Goal: Task Accomplishment & Management: Complete application form

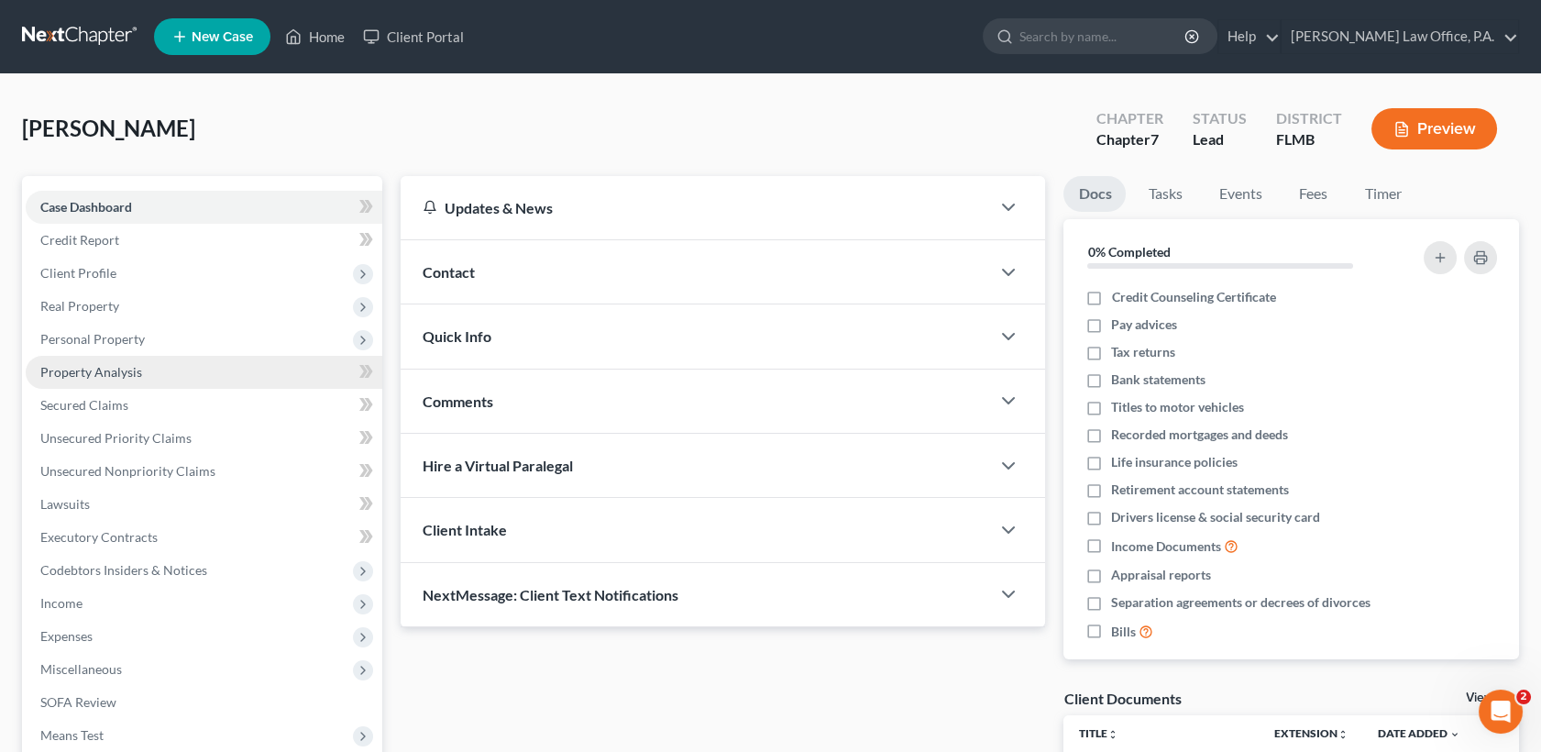
click at [228, 375] on link "Property Analysis" at bounding box center [204, 372] width 357 height 33
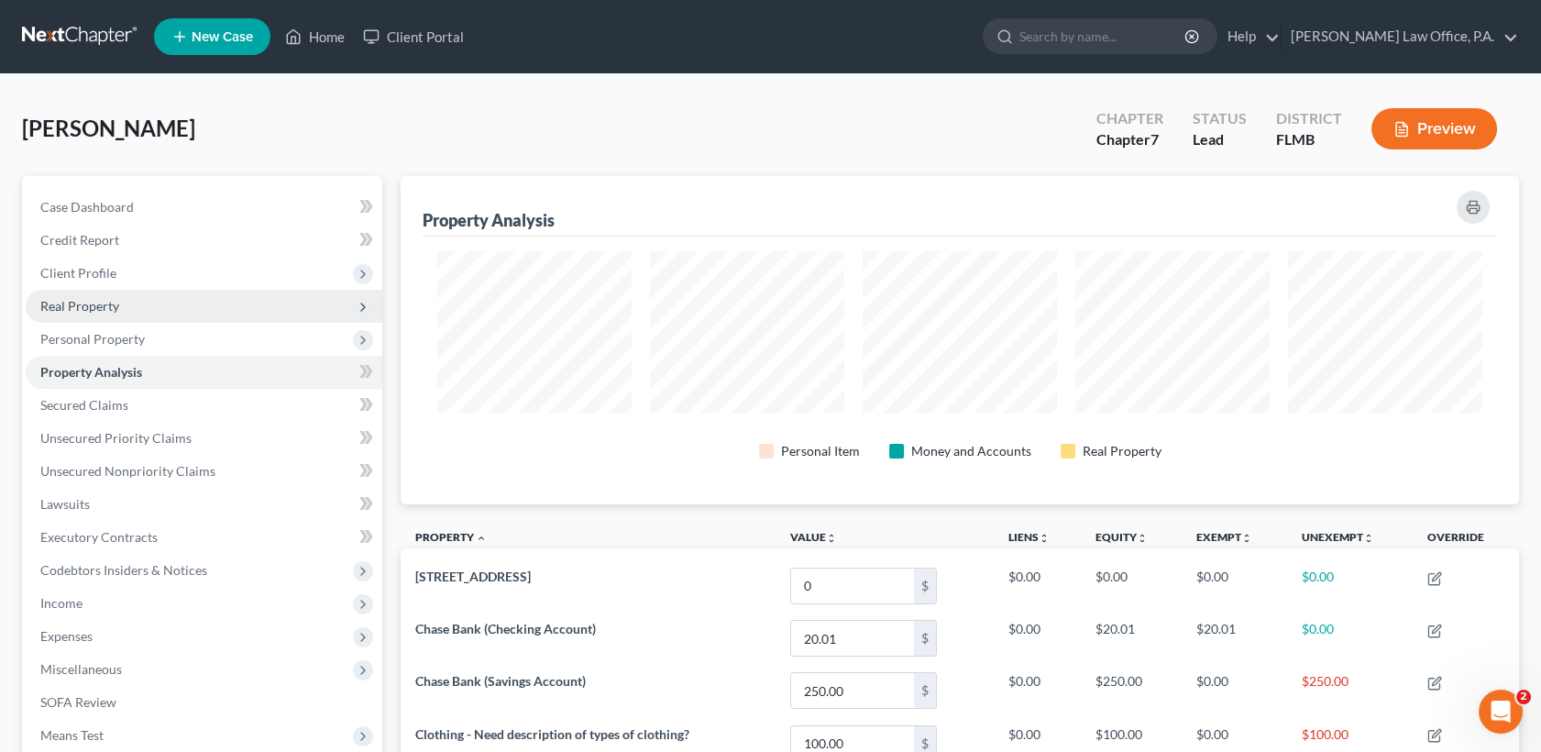
click at [99, 309] on span "Real Property" at bounding box center [79, 306] width 79 height 16
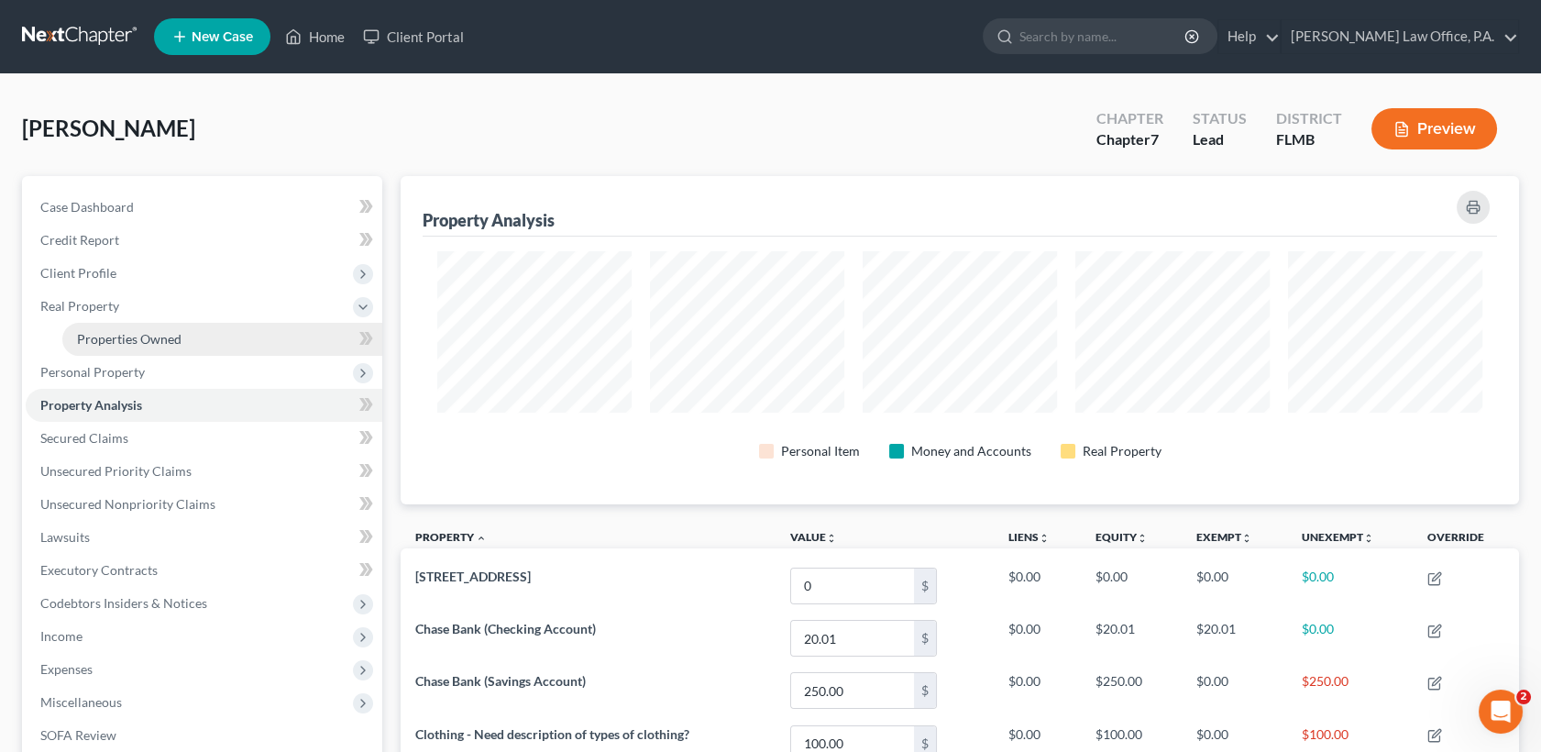
click at [107, 335] on span "Properties Owned" at bounding box center [129, 339] width 105 height 16
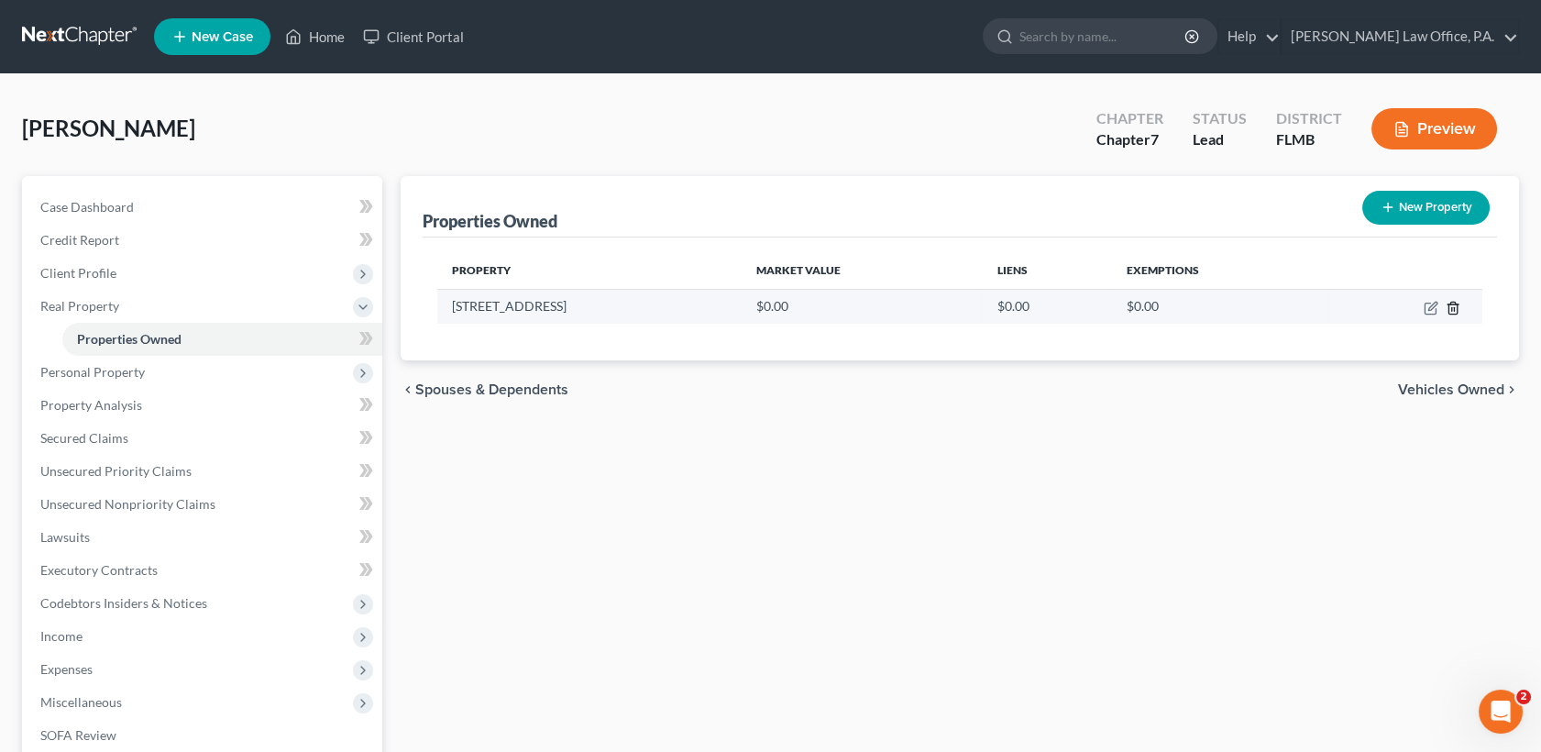
click at [1456, 304] on icon "button" at bounding box center [1453, 308] width 15 height 15
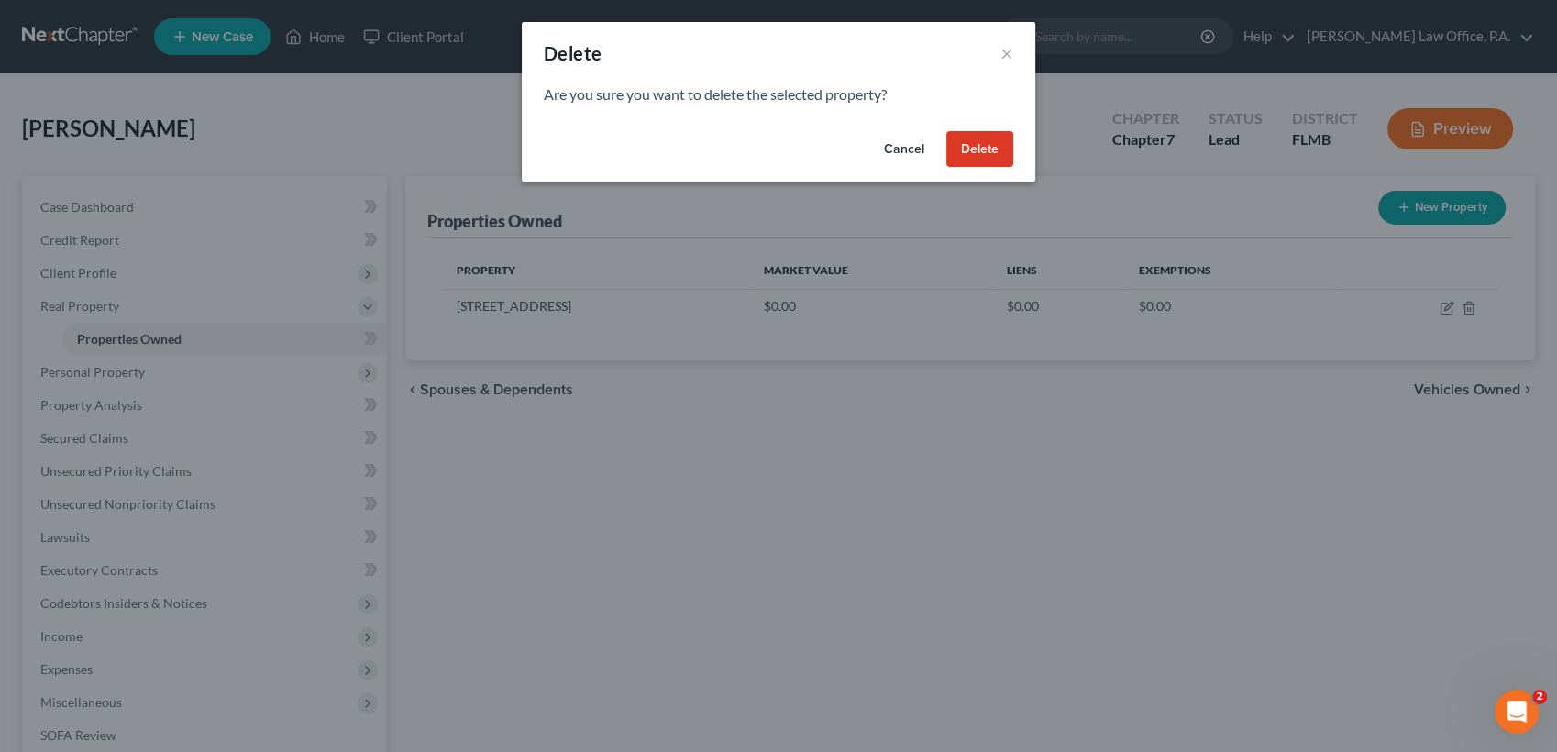
click at [977, 154] on button "Delete" at bounding box center [979, 149] width 67 height 37
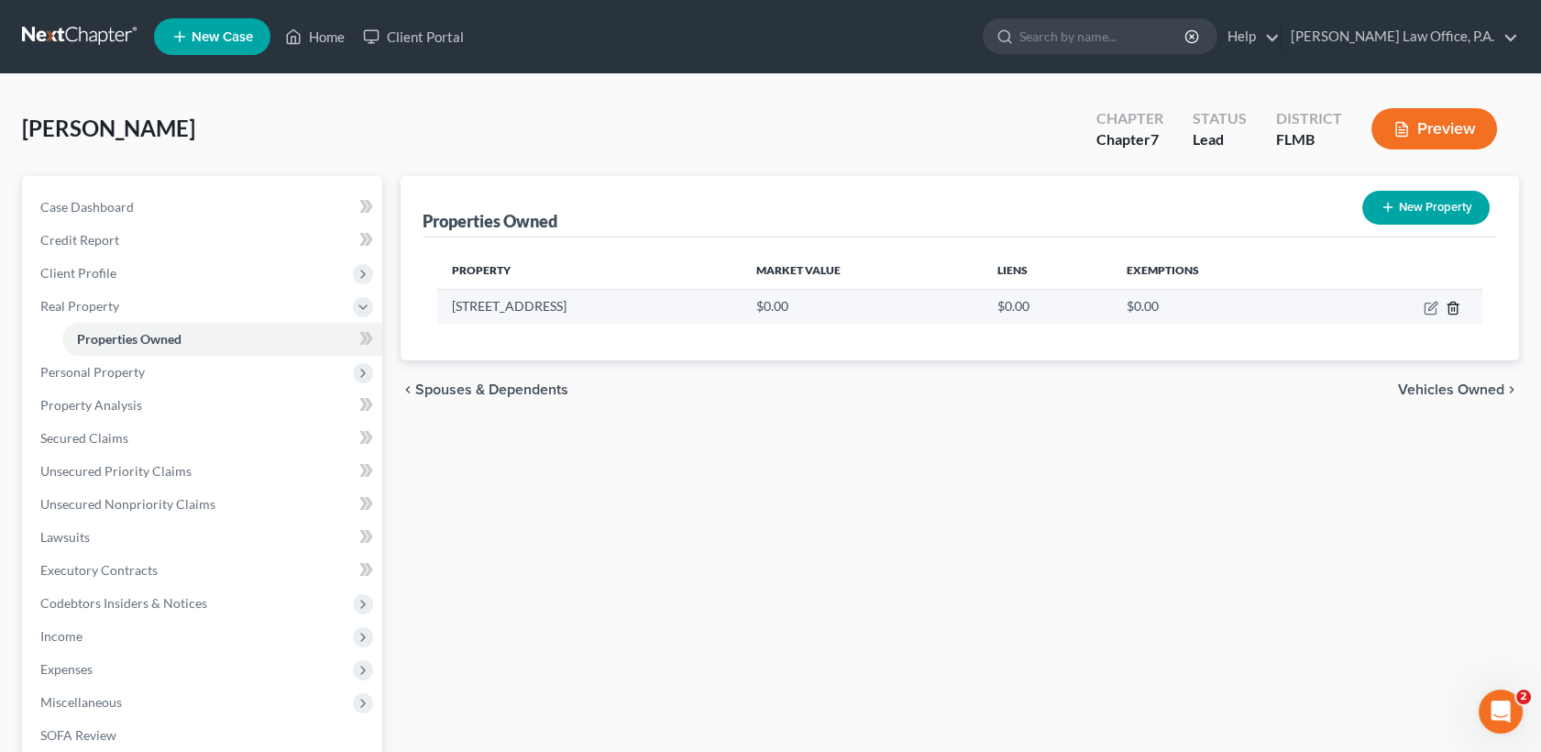
click at [1454, 304] on polyline "button" at bounding box center [1453, 304] width 11 height 0
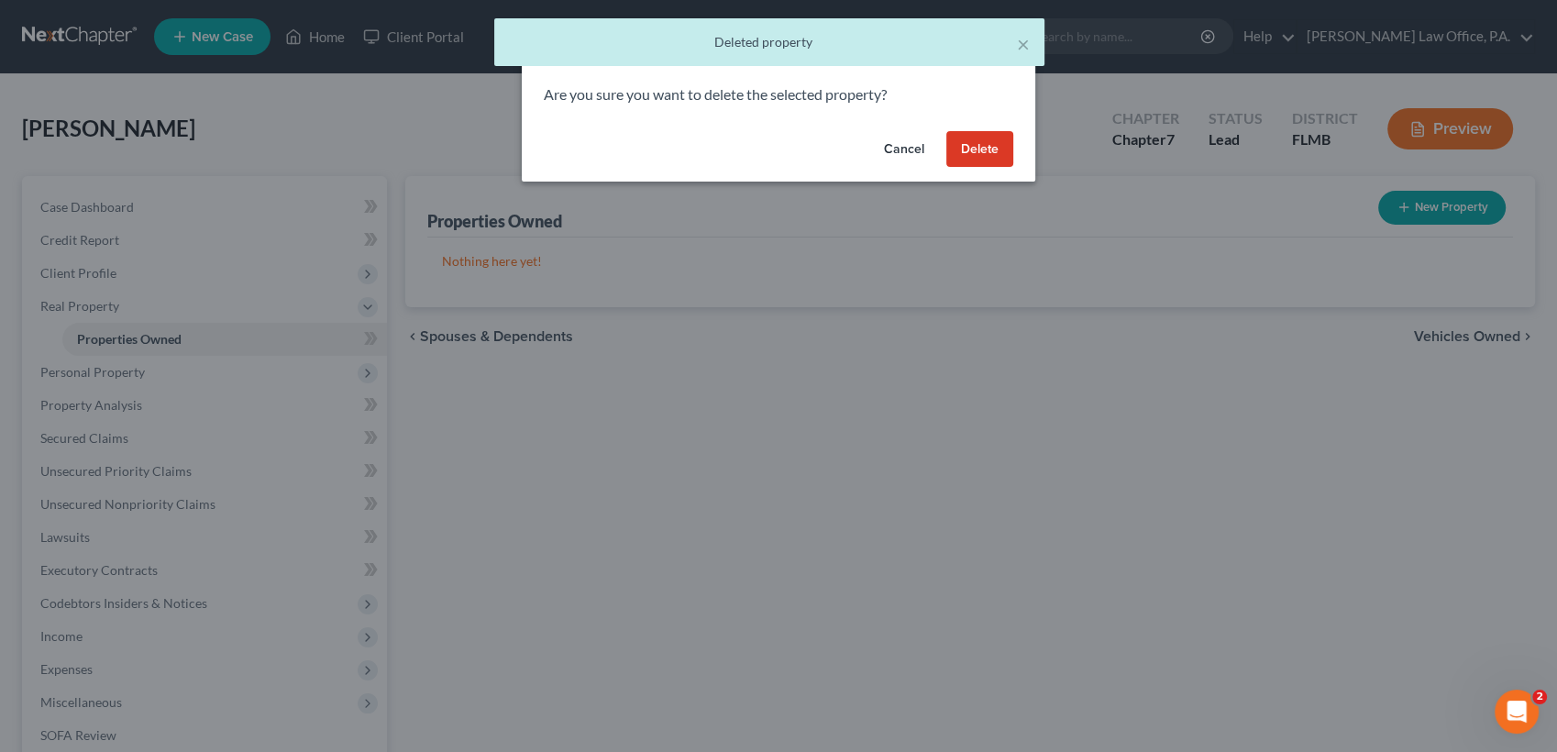
click at [1061, 337] on div "Delete × Are you sure you want to delete the selected property? Cancel Delete" at bounding box center [778, 376] width 1557 height 752
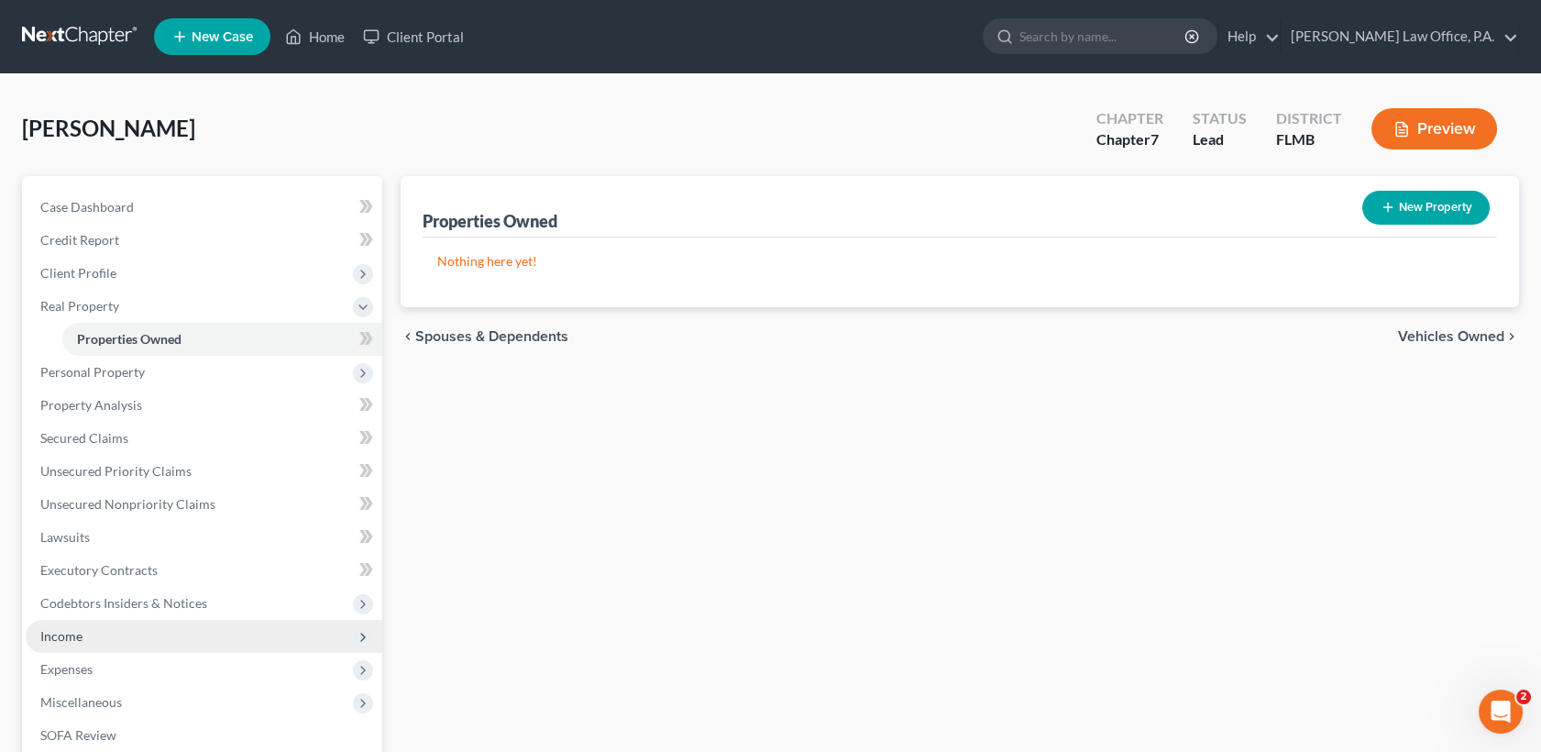
click at [139, 642] on span "Income" at bounding box center [204, 636] width 357 height 33
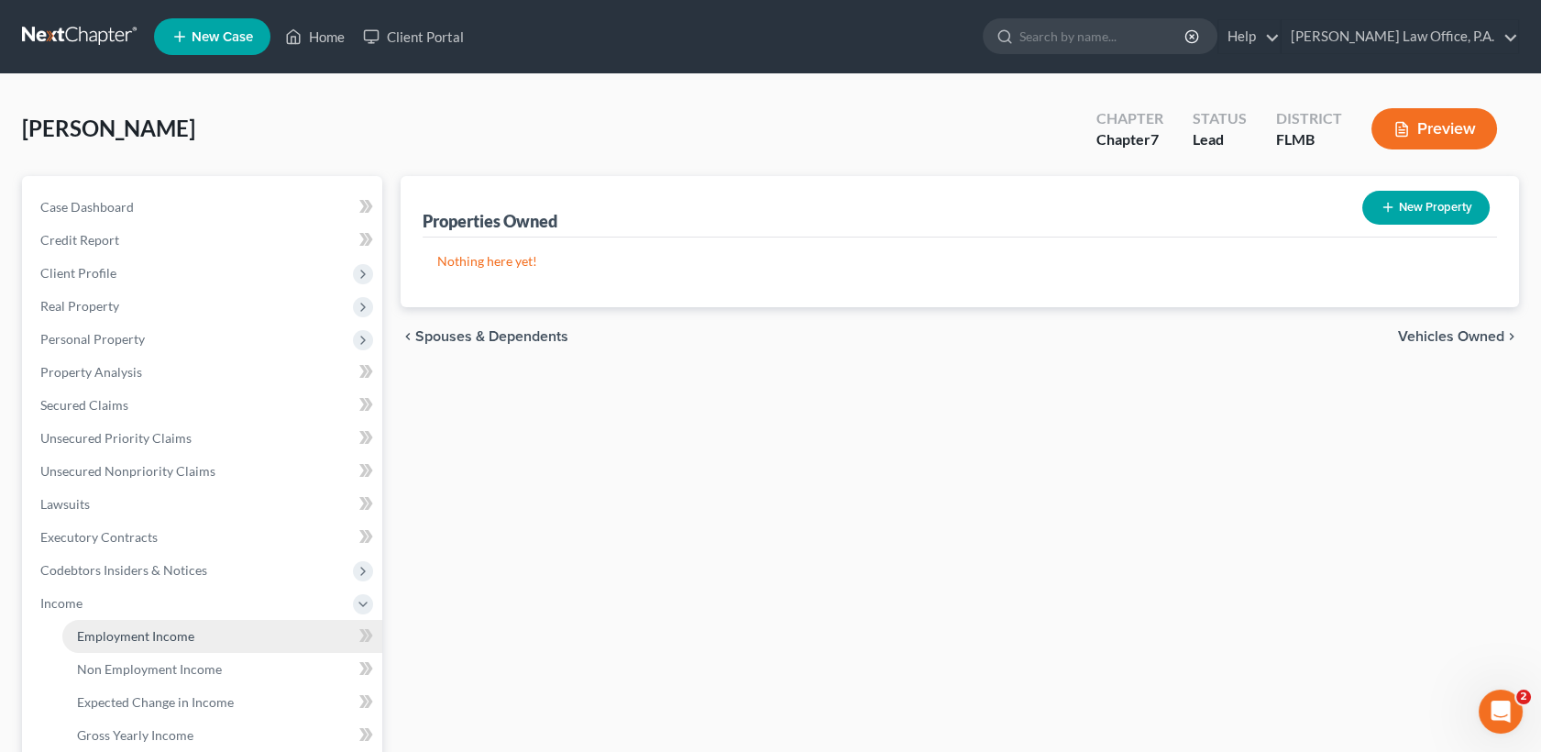
click at [175, 633] on span "Employment Income" at bounding box center [135, 636] width 117 height 16
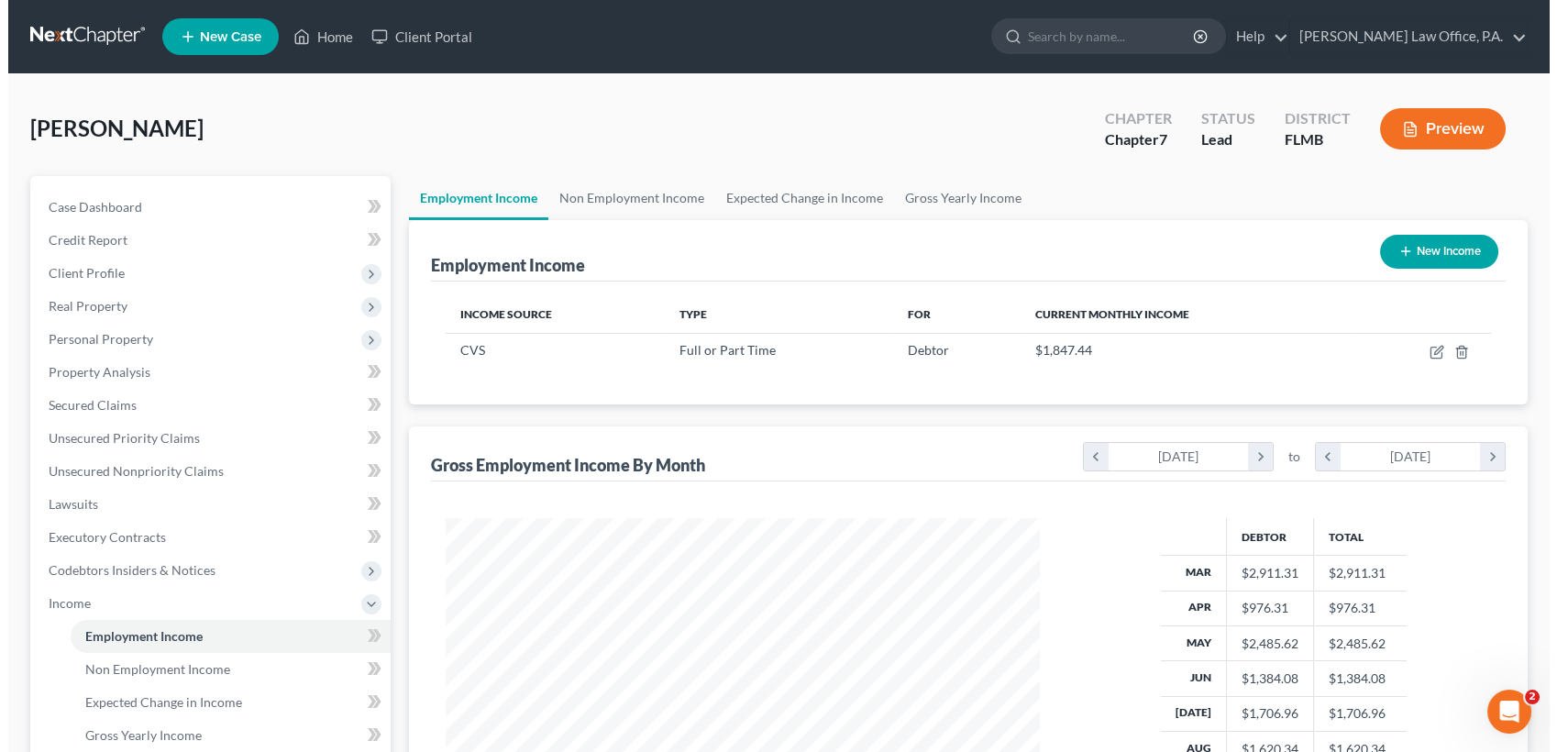
scroll to position [327, 631]
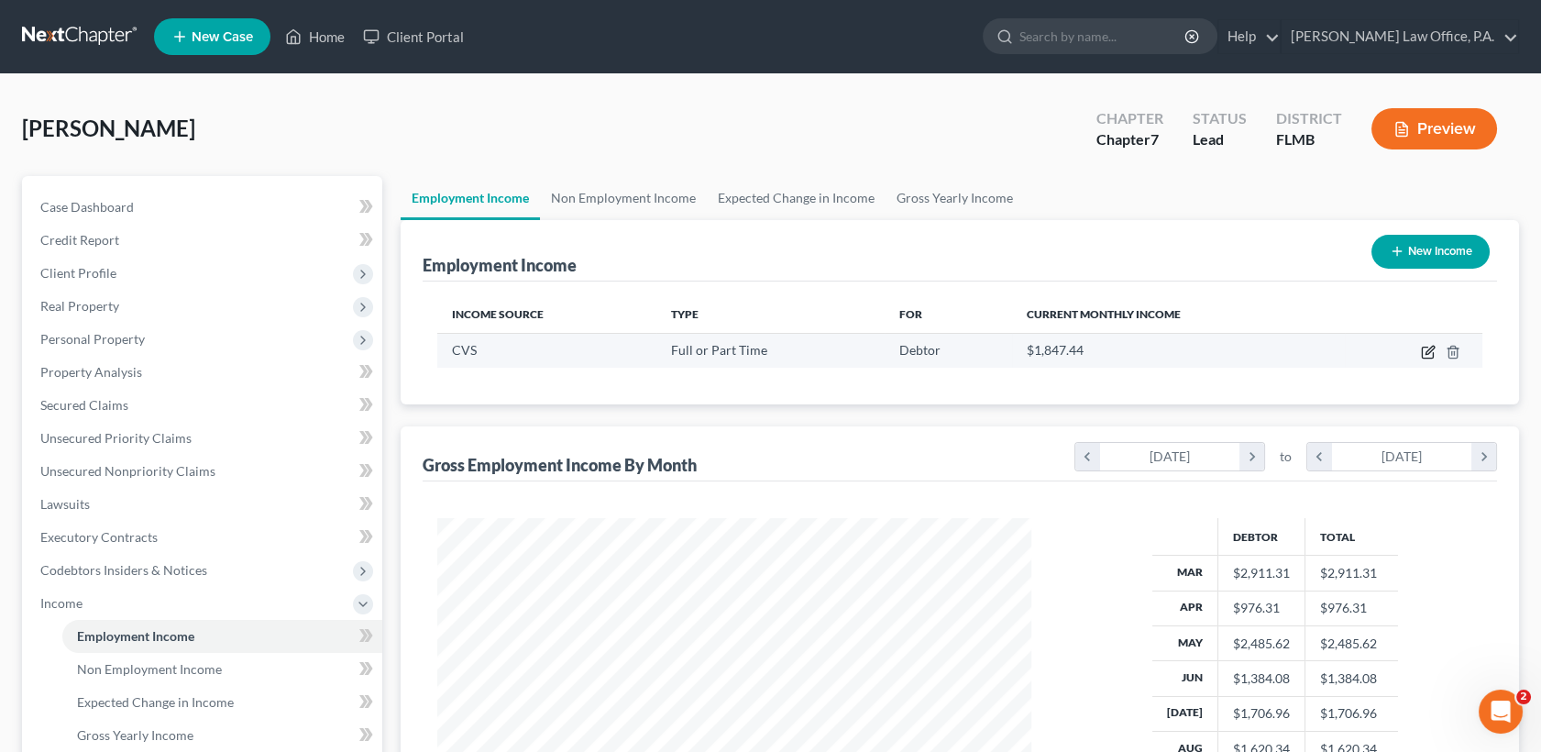
click at [1430, 350] on icon "button" at bounding box center [1428, 352] width 15 height 15
select select "0"
select select "41"
select select "2"
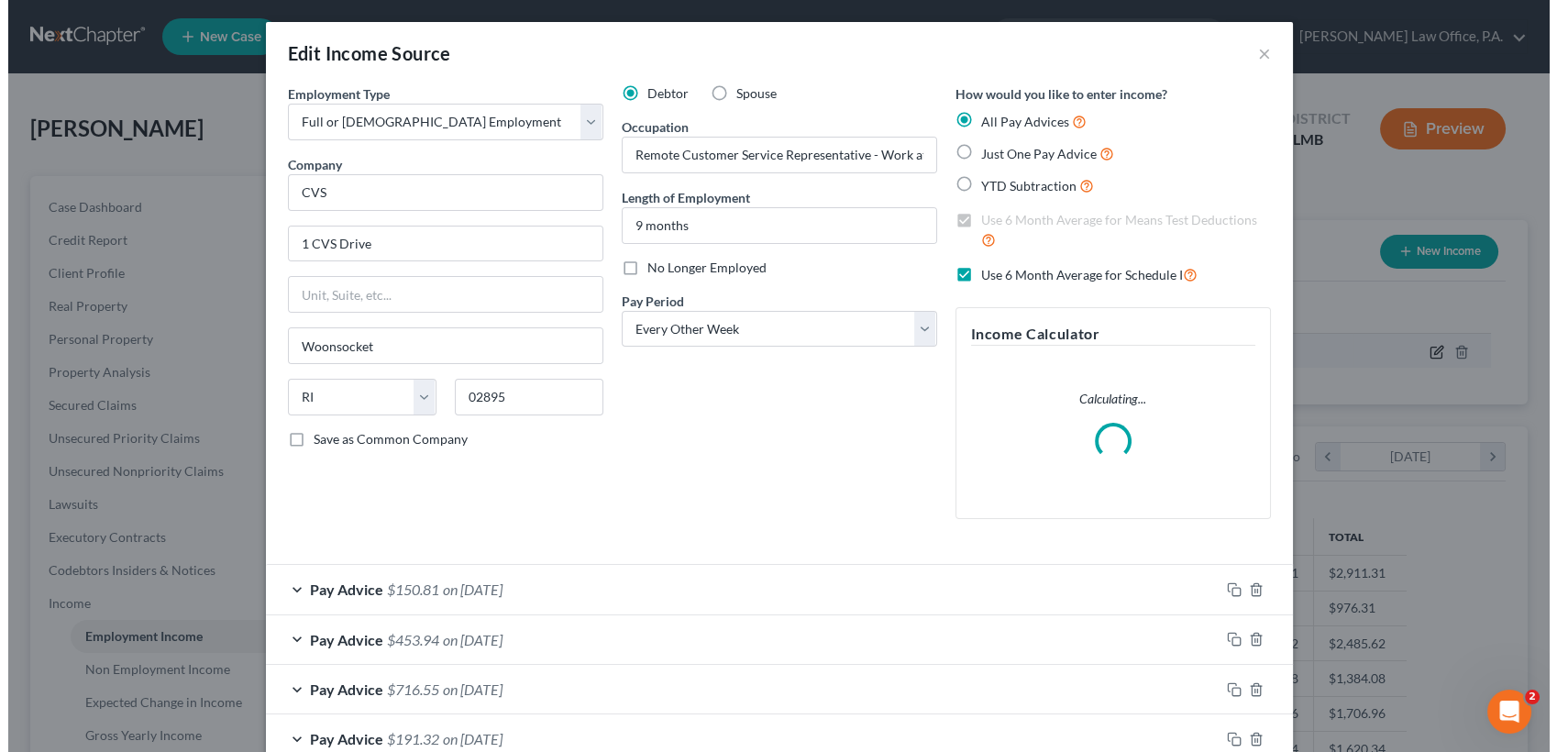
scroll to position [327, 638]
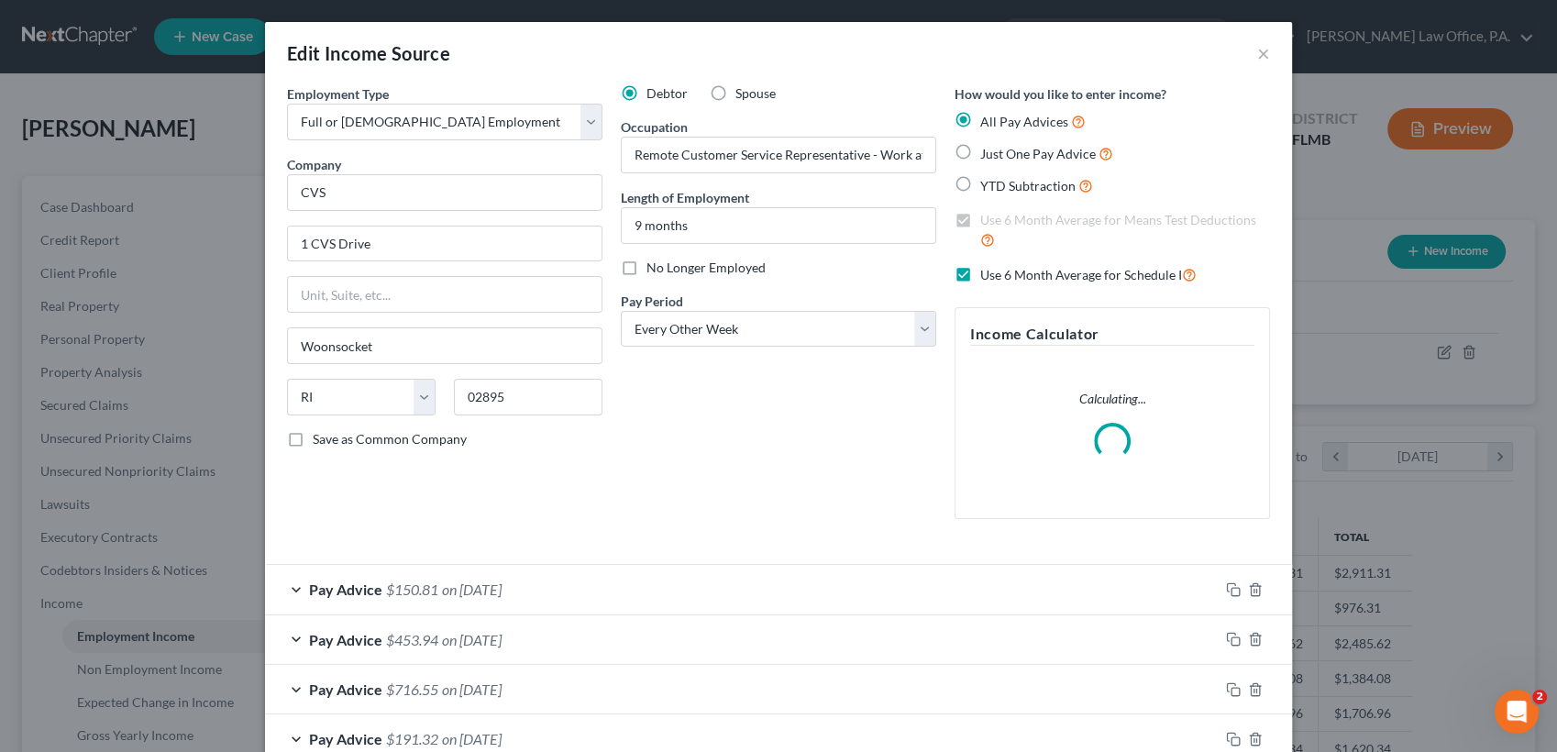
click at [966, 589] on div "Pay Advice $150.81 on [DATE]" at bounding box center [742, 589] width 954 height 49
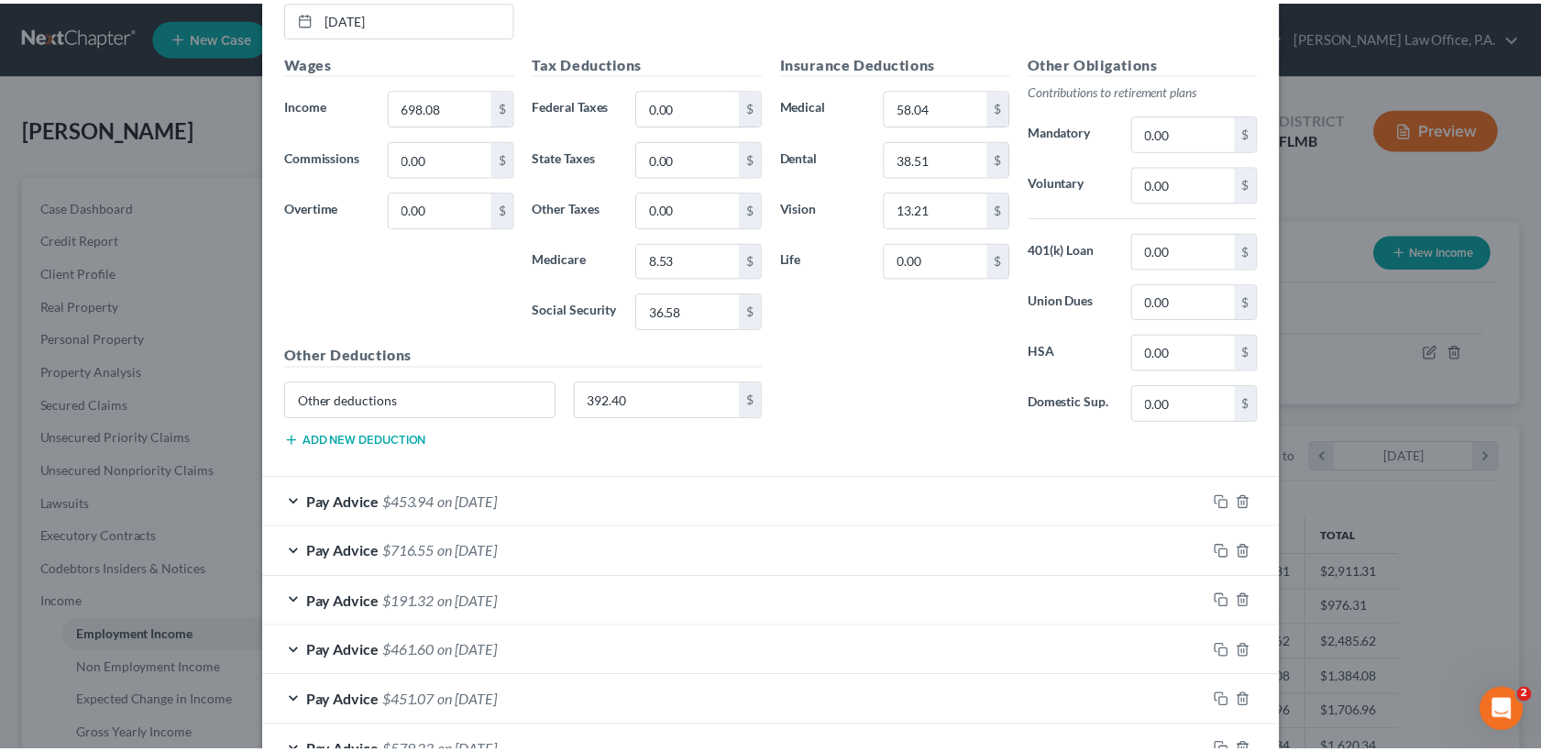
scroll to position [54, 0]
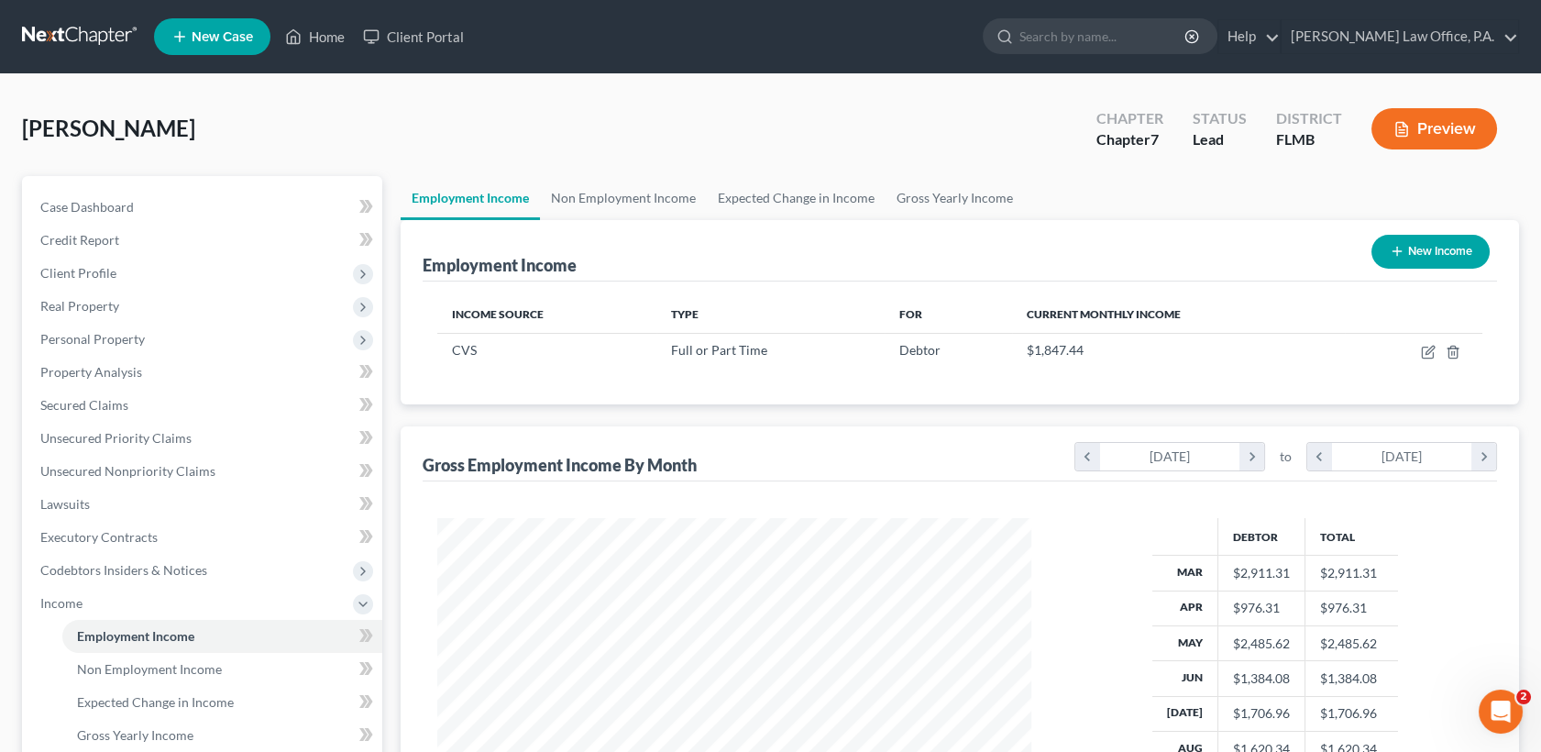
scroll to position [353, 0]
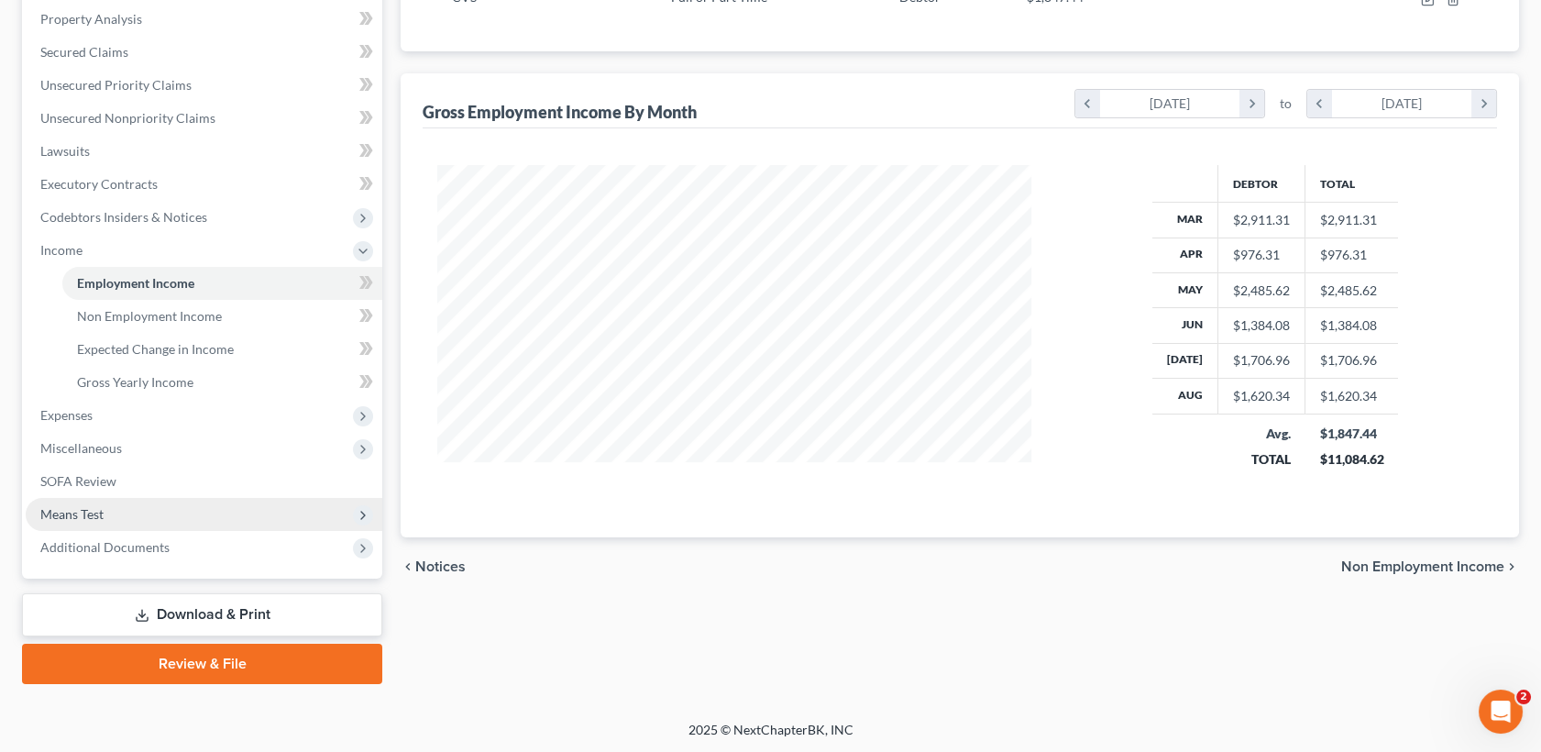
click at [221, 498] on span "Means Test" at bounding box center [204, 514] width 357 height 33
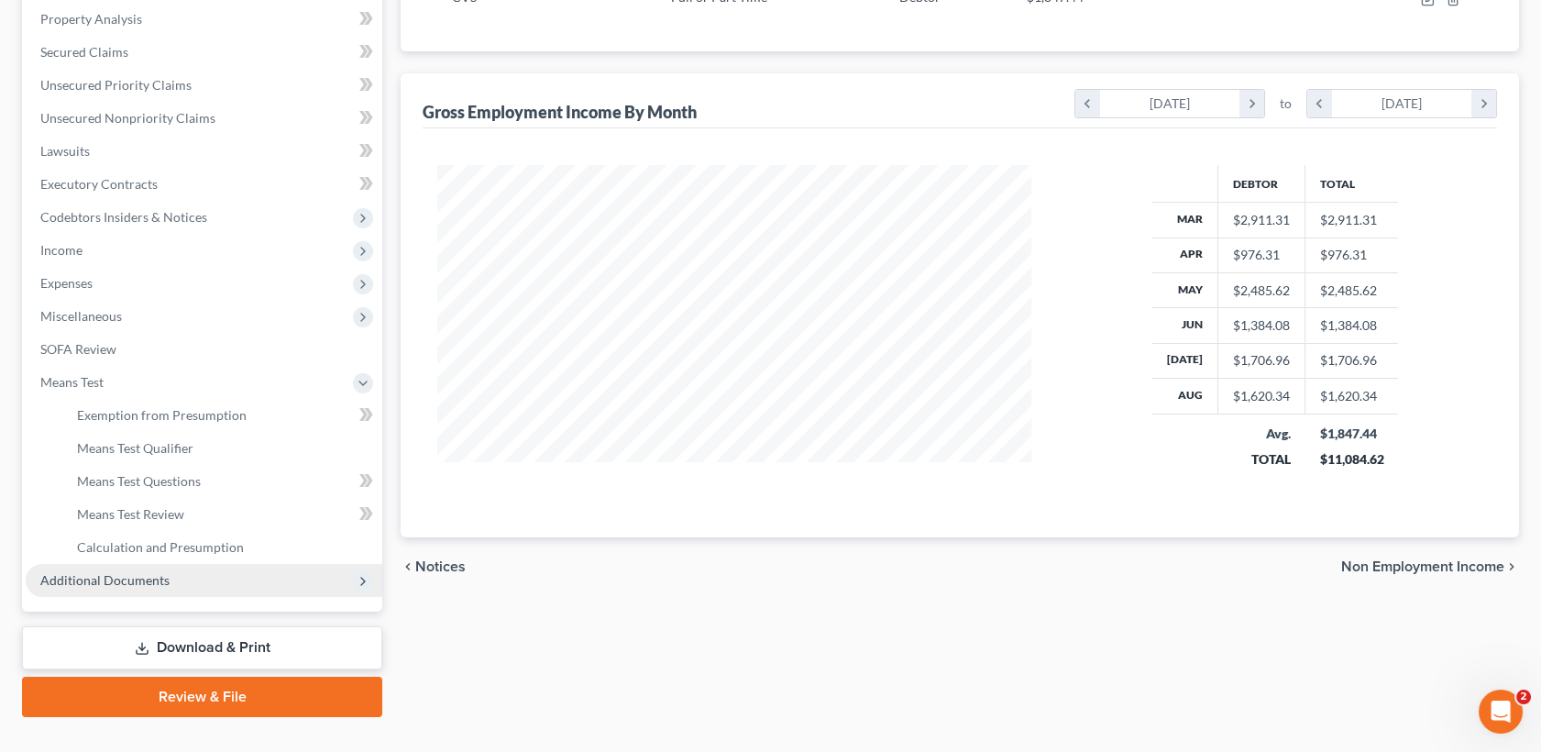
click at [215, 569] on span "Additional Documents" at bounding box center [204, 580] width 357 height 33
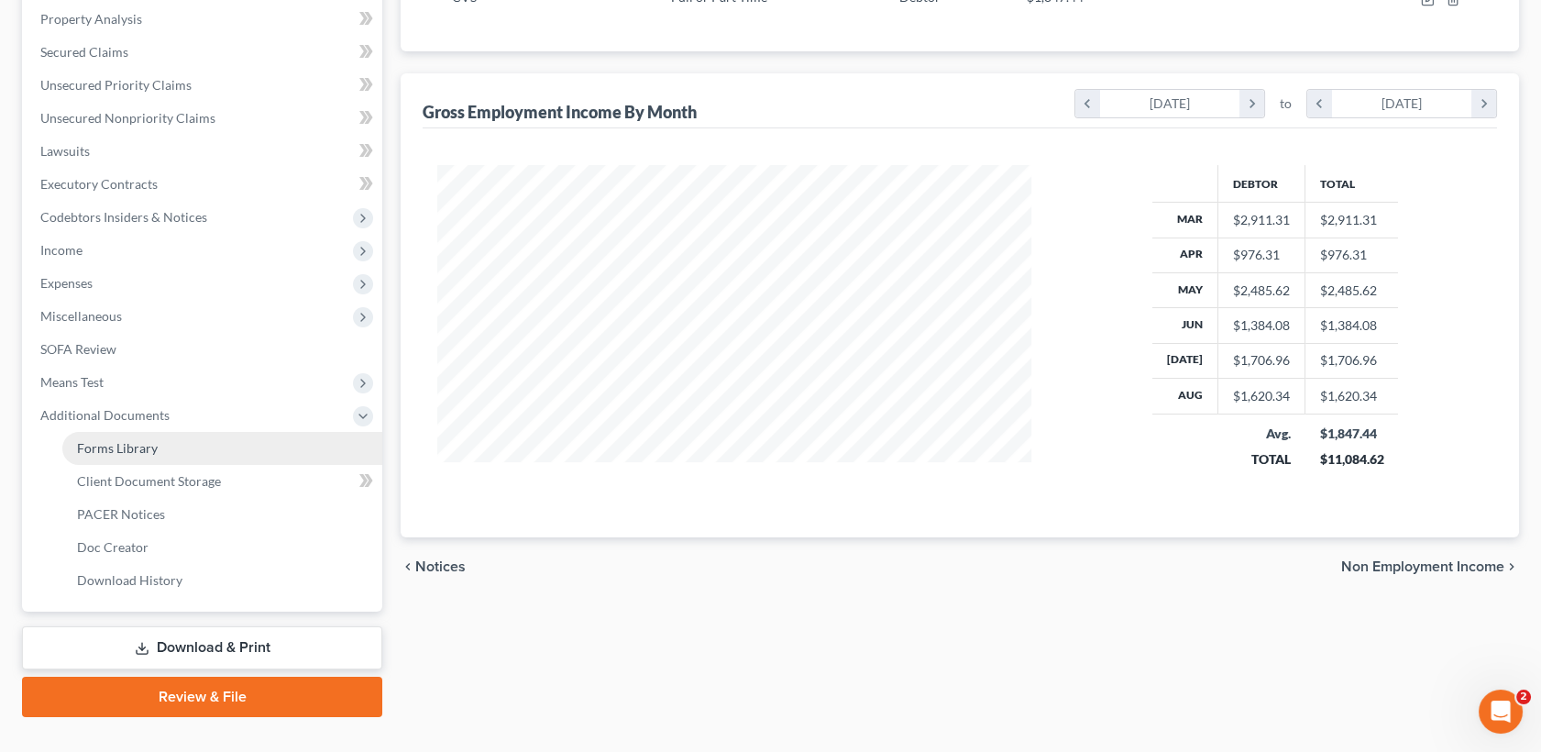
click at [218, 457] on link "Forms Library" at bounding box center [222, 448] width 320 height 33
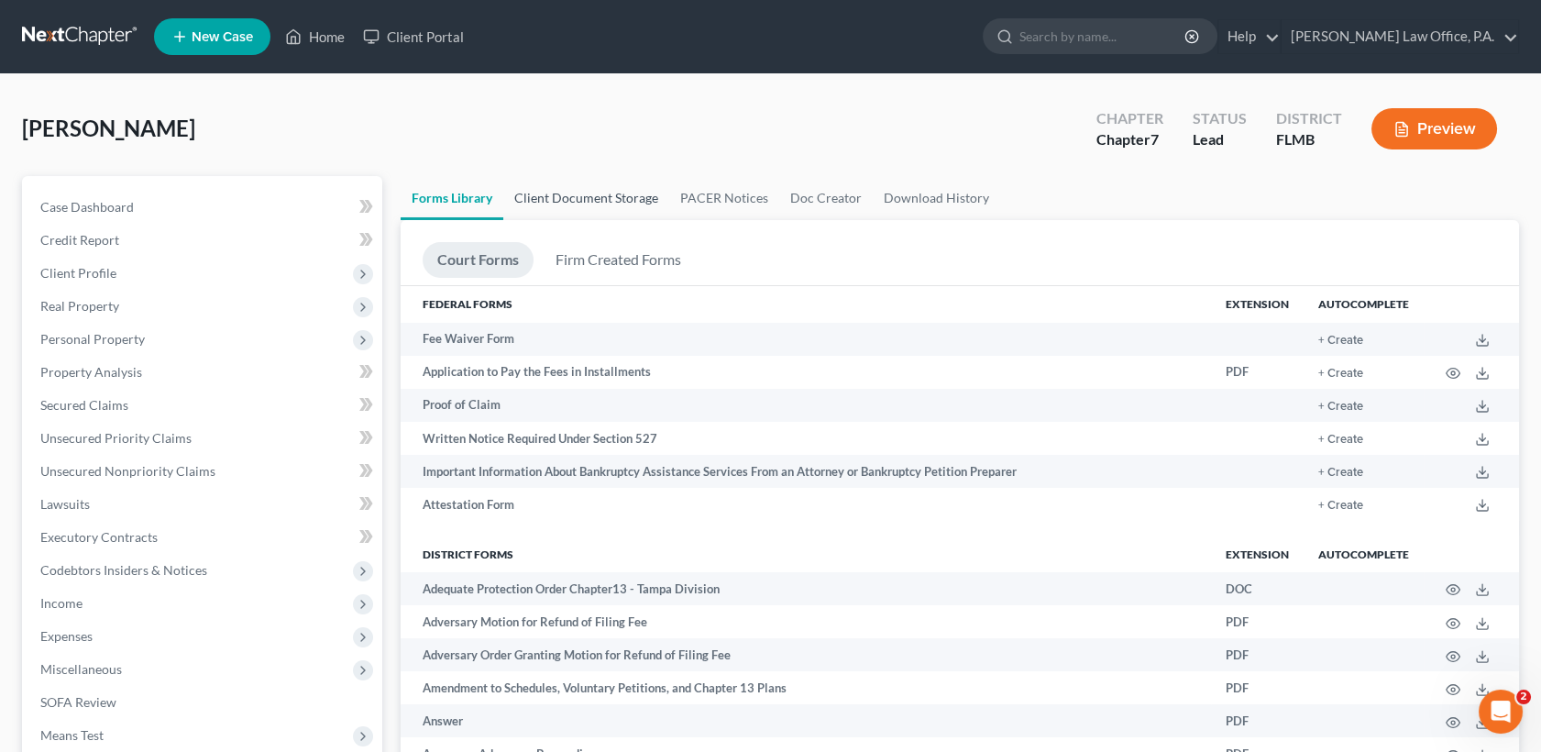
click at [587, 202] on link "Client Document Storage" at bounding box center [586, 198] width 166 height 44
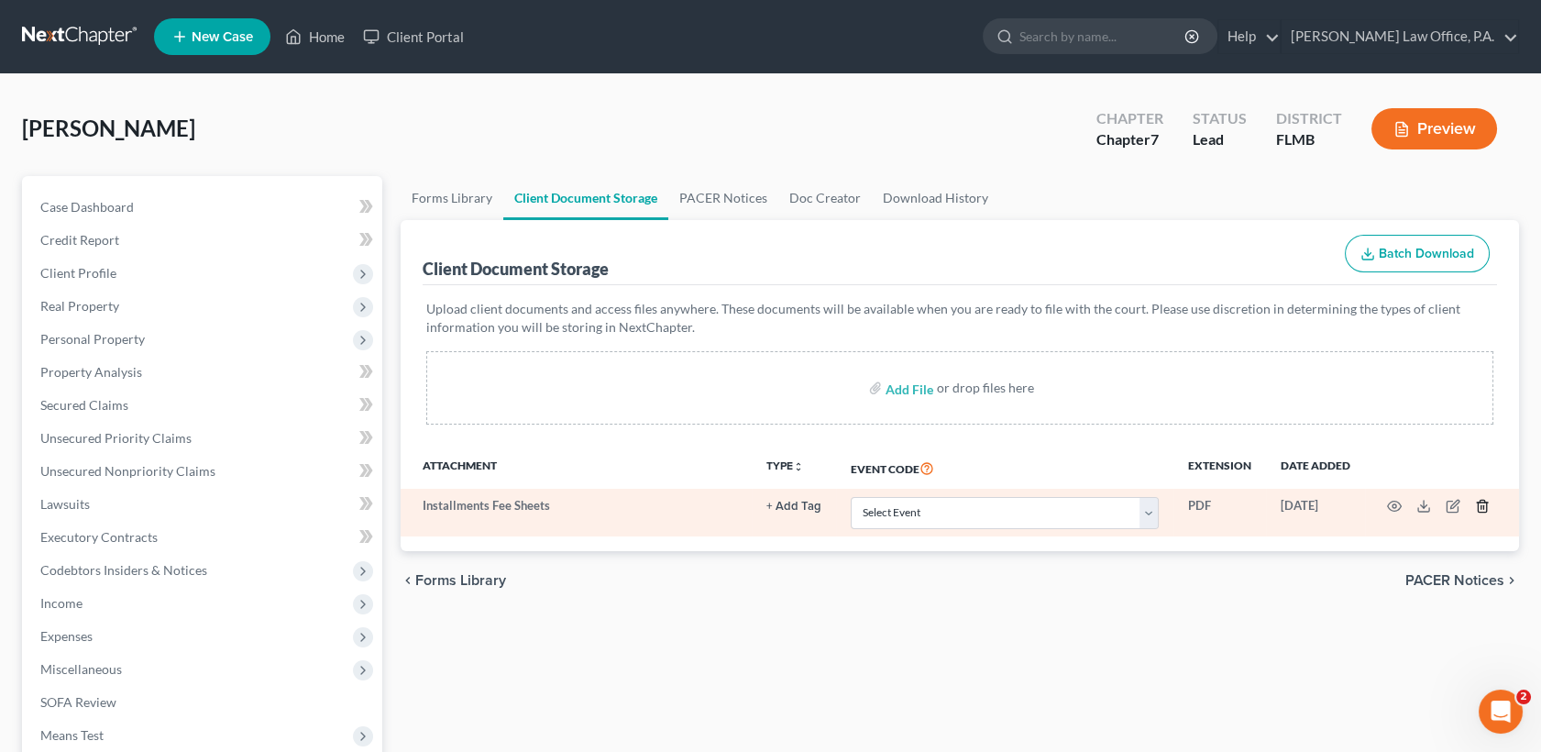
click at [1479, 505] on icon "button" at bounding box center [1482, 506] width 15 height 15
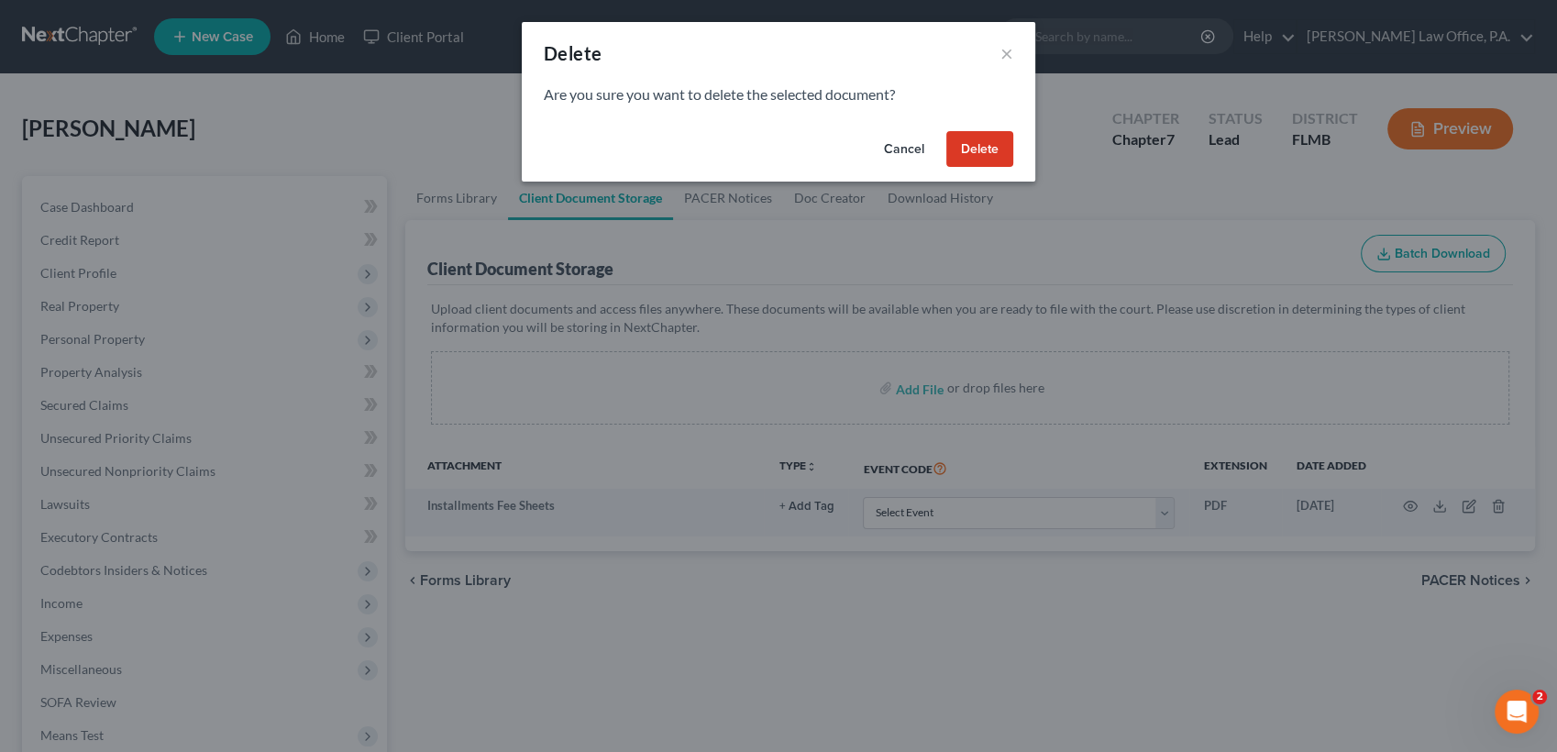
click at [984, 143] on button "Delete" at bounding box center [979, 149] width 67 height 37
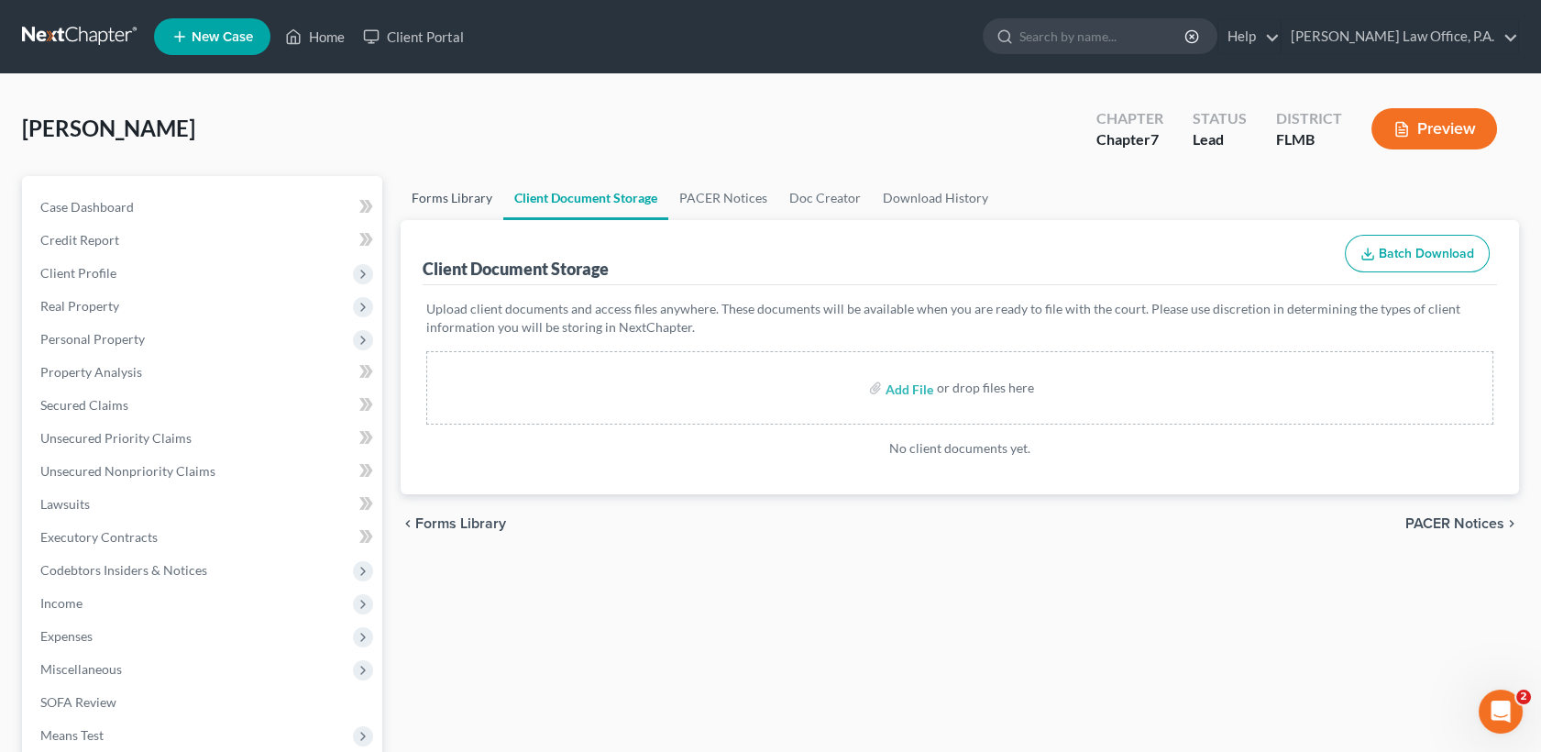
click at [454, 215] on link "Forms Library" at bounding box center [452, 198] width 103 height 44
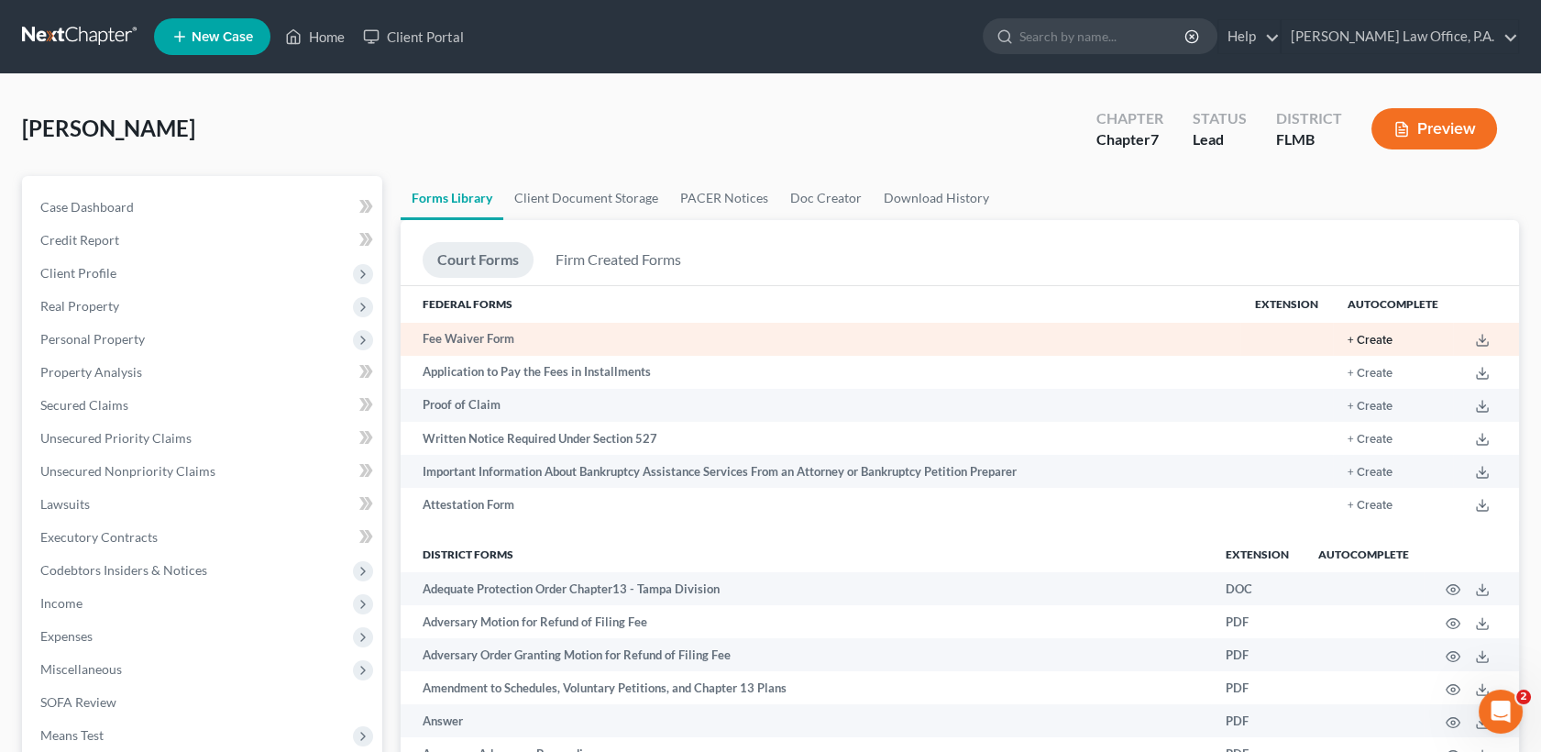
click at [1366, 337] on button "+ Create" at bounding box center [1370, 341] width 45 height 12
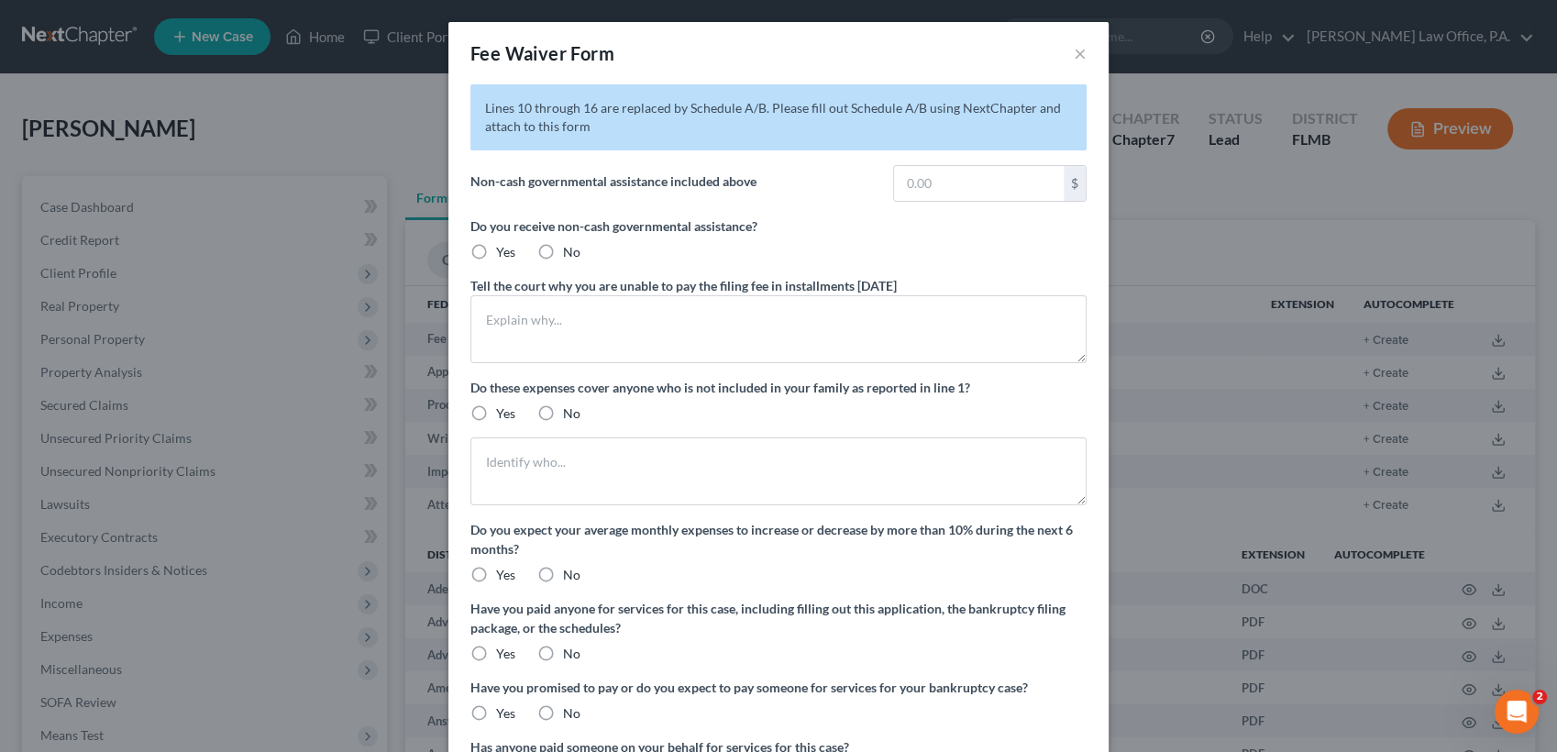
click at [563, 253] on label "No" at bounding box center [571, 252] width 17 height 18
click at [570, 253] on input "No" at bounding box center [576, 249] width 12 height 12
radio input "true"
click at [563, 409] on label "No" at bounding box center [571, 413] width 17 height 18
click at [570, 409] on input "No" at bounding box center [576, 410] width 12 height 12
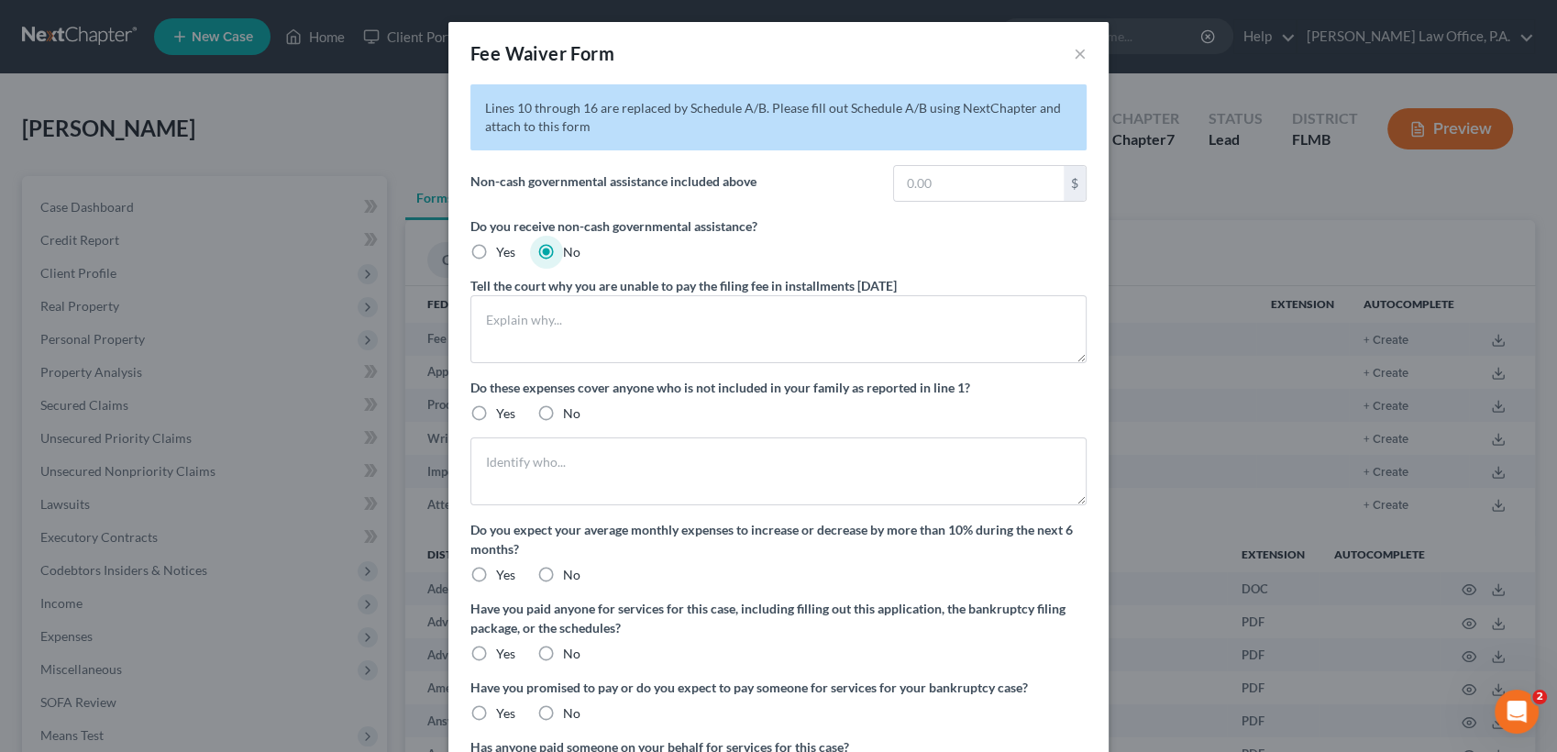
radio input "true"
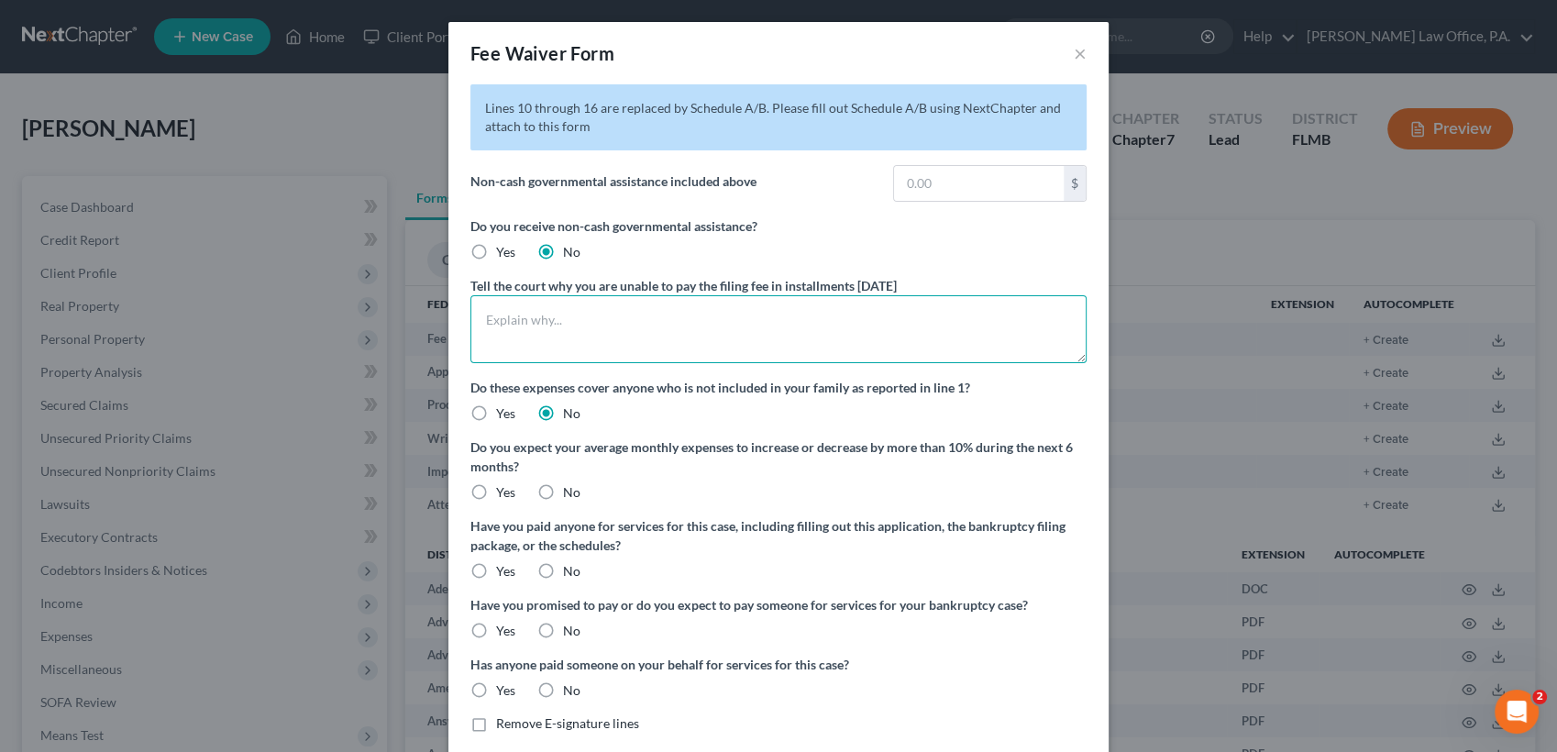
click at [610, 301] on textarea at bounding box center [778, 329] width 616 height 68
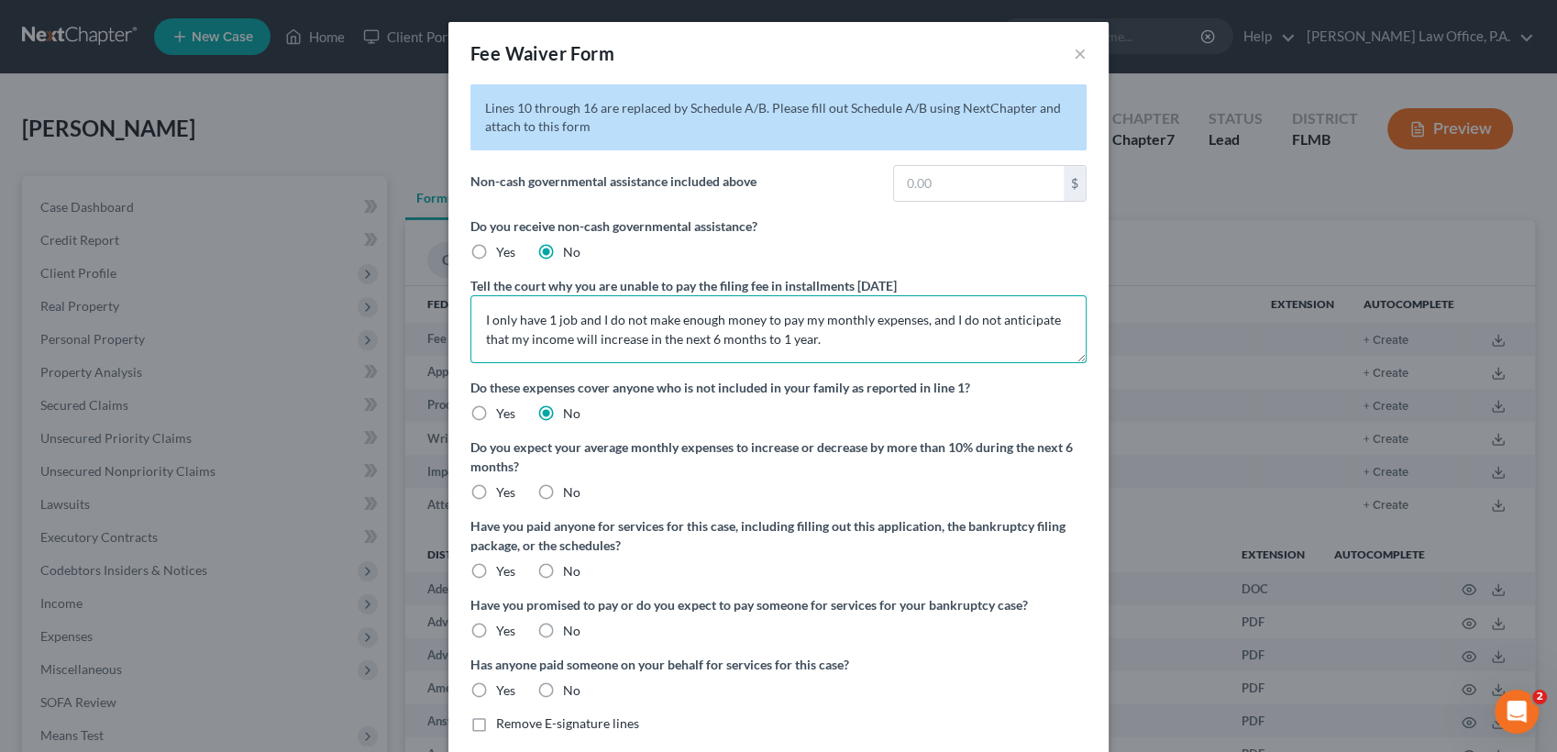
type textarea "I only have 1 job and I do not make enough money to pay my monthly expenses, an…"
click at [563, 571] on label "No" at bounding box center [571, 571] width 17 height 18
click at [570, 571] on input "No" at bounding box center [576, 568] width 12 height 12
radio input "true"
click at [563, 639] on label "No" at bounding box center [571, 631] width 17 height 18
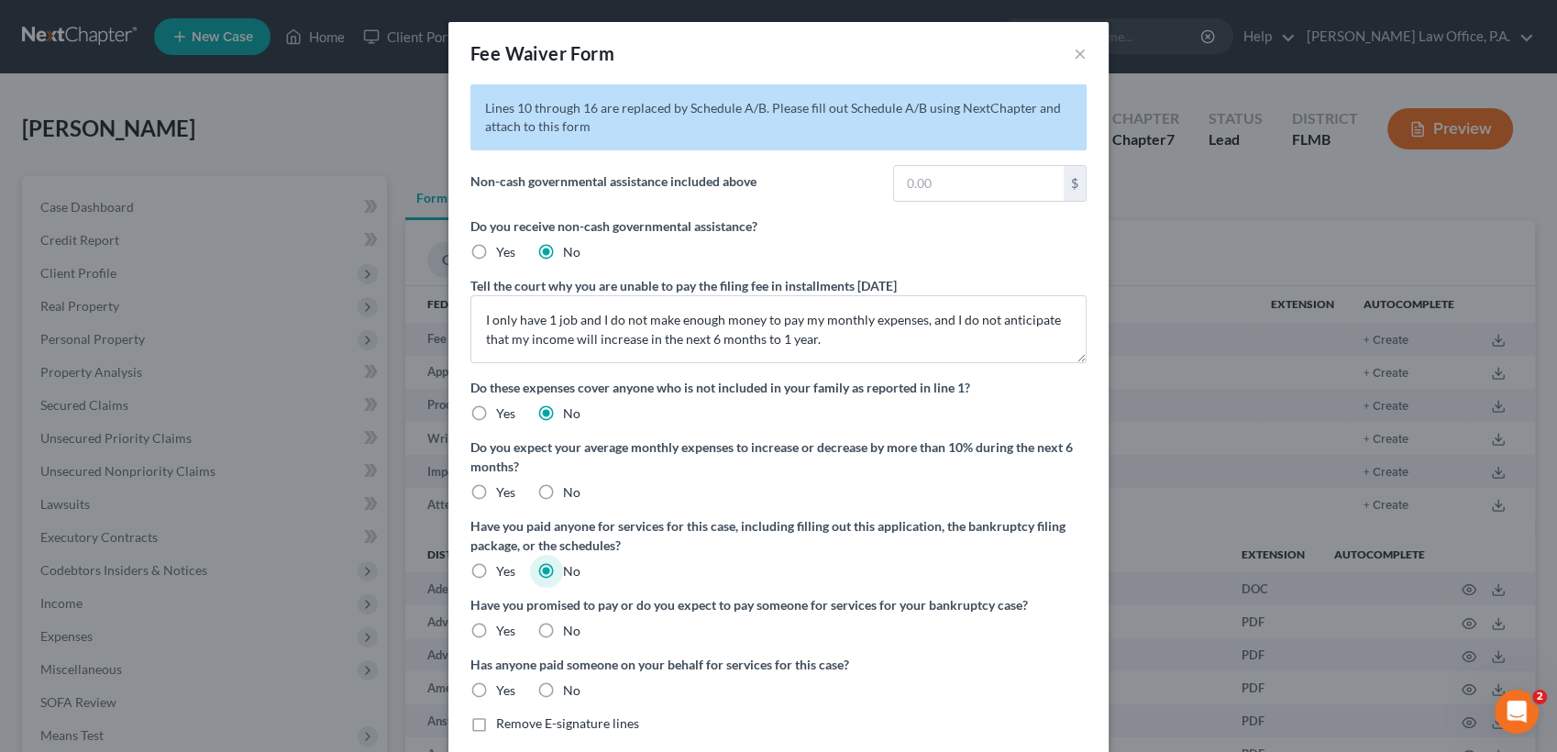
click at [570, 634] on input "No" at bounding box center [576, 628] width 12 height 12
radio input "true"
click at [496, 692] on label "Yes" at bounding box center [505, 690] width 19 height 18
click at [503, 692] on input "Yes" at bounding box center [509, 687] width 12 height 12
radio input "true"
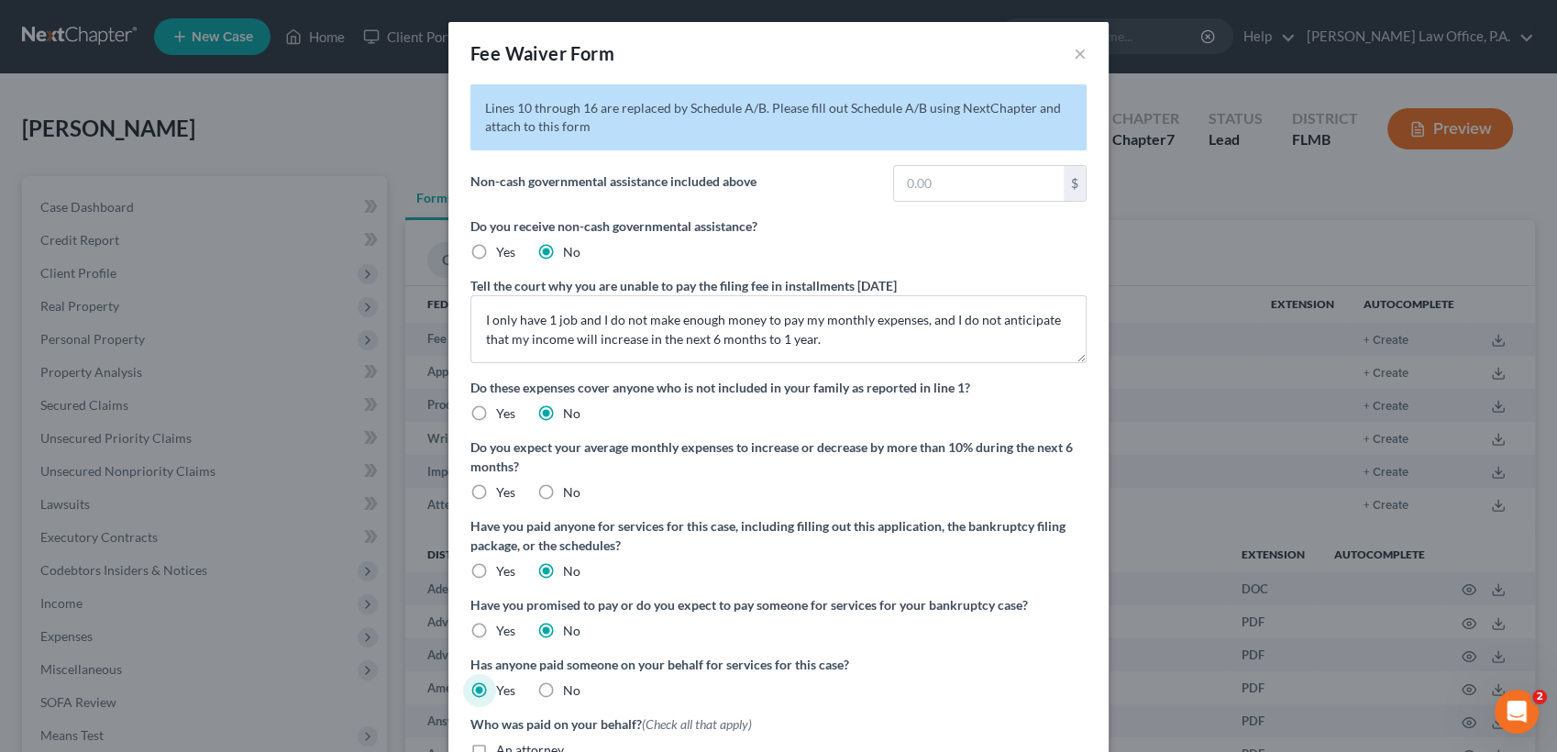
scroll to position [341, 0]
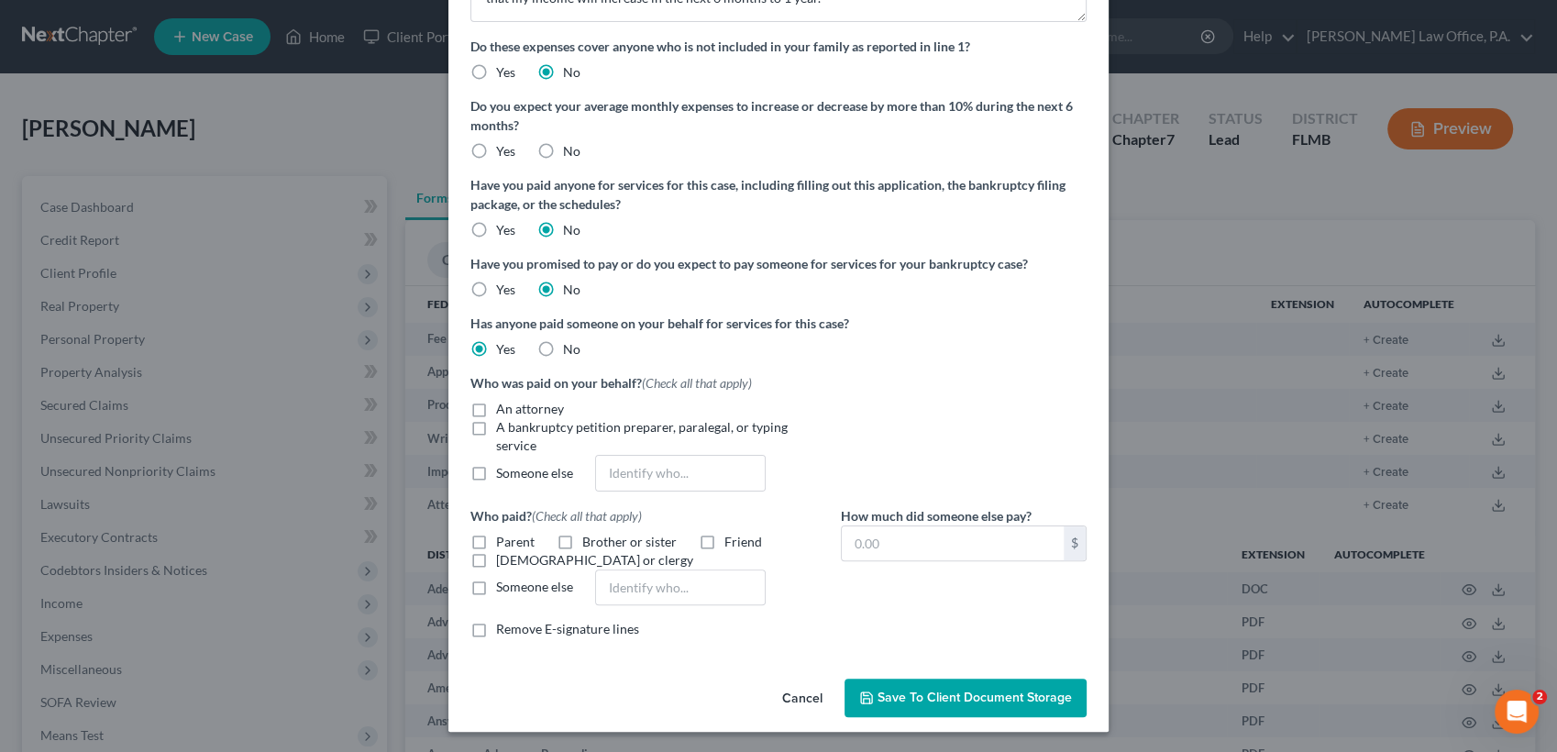
click at [496, 418] on label "A bankruptcy petition preparer, paralegal, or typing service" at bounding box center [648, 436] width 304 height 37
click at [503, 418] on input "A bankruptcy petition preparer, paralegal, or typing service" at bounding box center [509, 424] width 12 height 12
checkbox input "true"
click at [496, 400] on label "An attorney" at bounding box center [530, 409] width 68 height 18
click at [503, 400] on input "An attorney" at bounding box center [509, 406] width 12 height 12
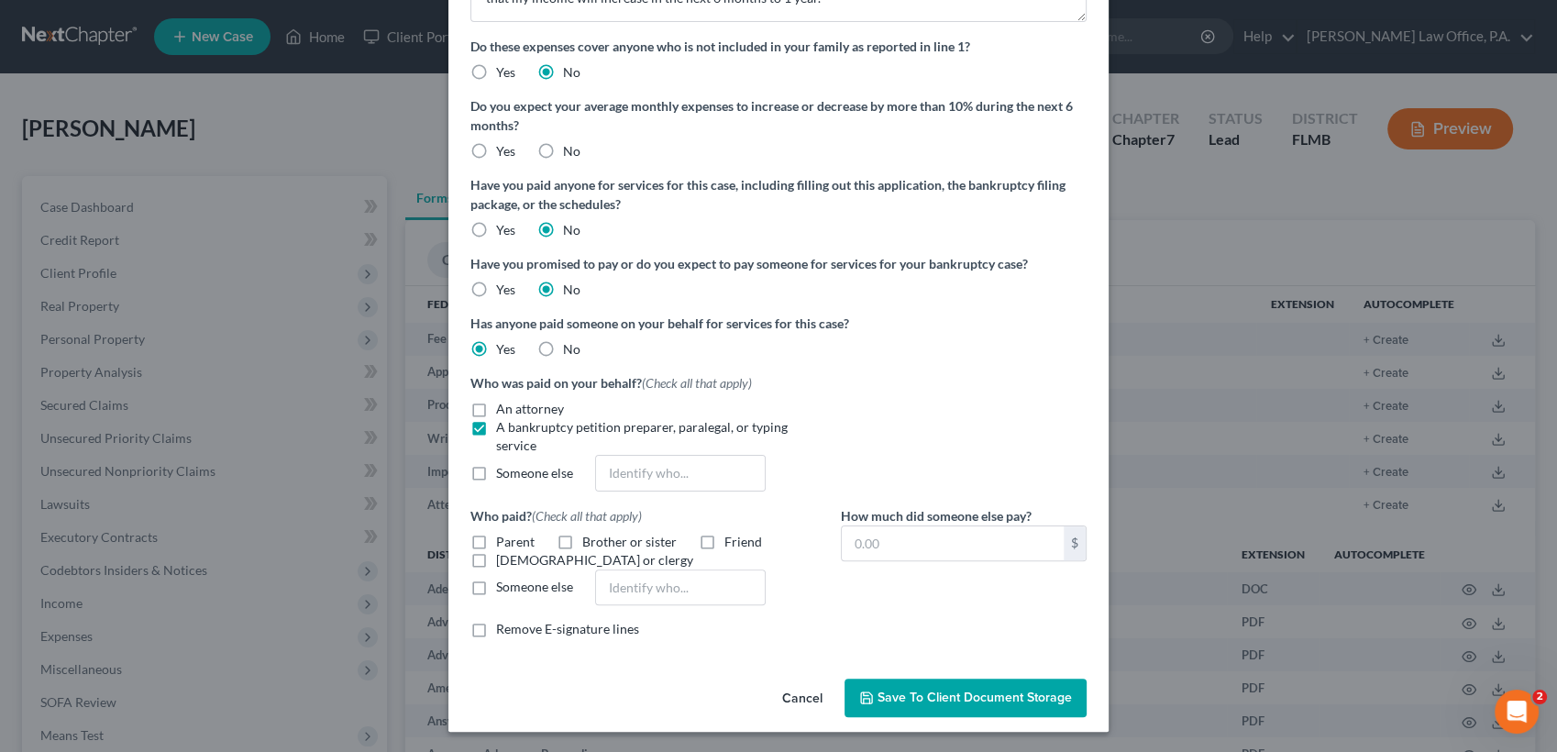
checkbox input "true"
click at [496, 425] on label "A bankruptcy petition preparer, paralegal, or typing service" at bounding box center [648, 436] width 304 height 37
click at [503, 425] on input "A bankruptcy petition preparer, paralegal, or typing service" at bounding box center [509, 424] width 12 height 12
checkbox input "false"
click at [496, 583] on label "Someone else" at bounding box center [534, 587] width 77 height 18
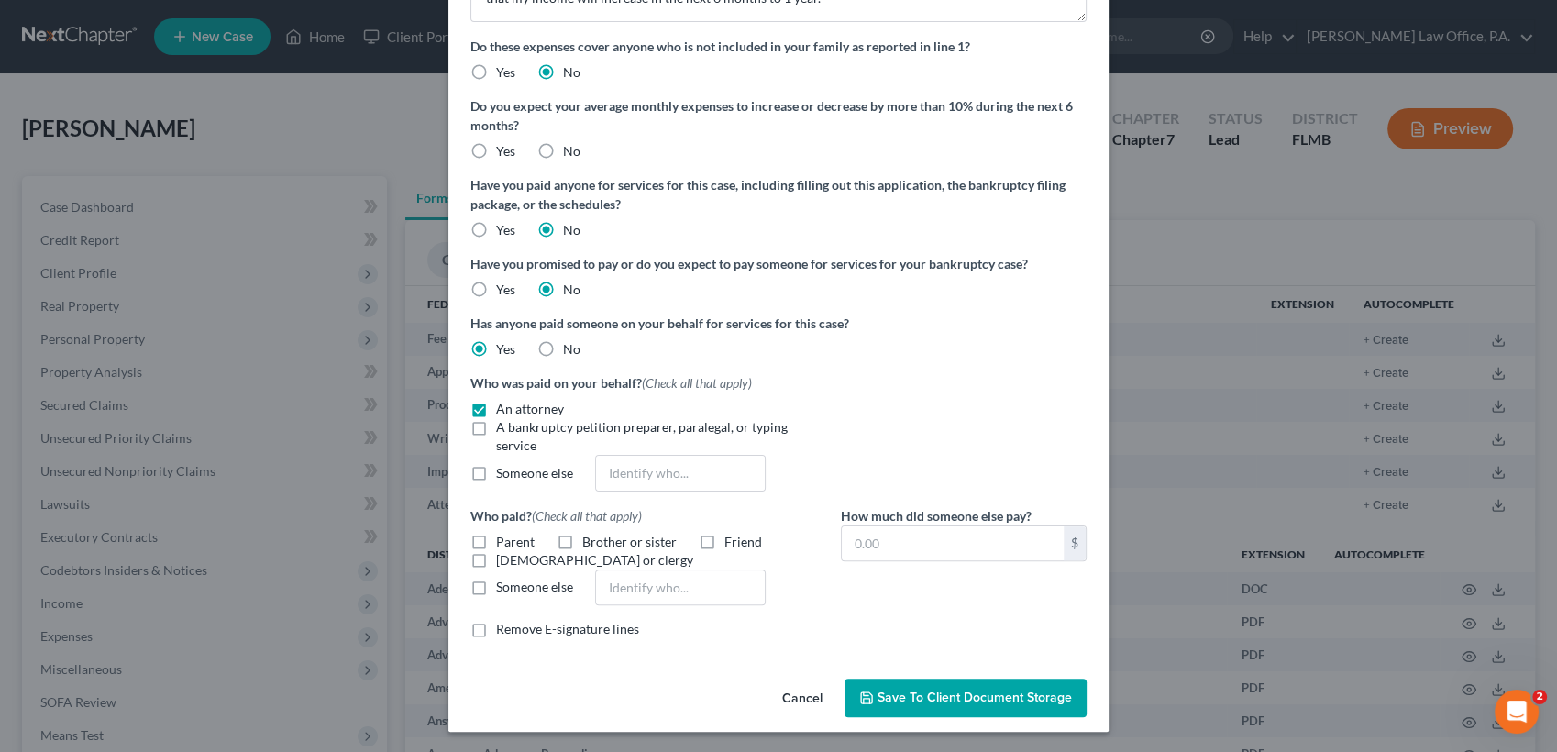
click at [503, 583] on input "Someone else" at bounding box center [509, 584] width 12 height 12
checkbox input "true"
click at [657, 588] on input "text" at bounding box center [680, 587] width 169 height 35
type input "LegalEASE Prepaid Legal Insurance Plan"
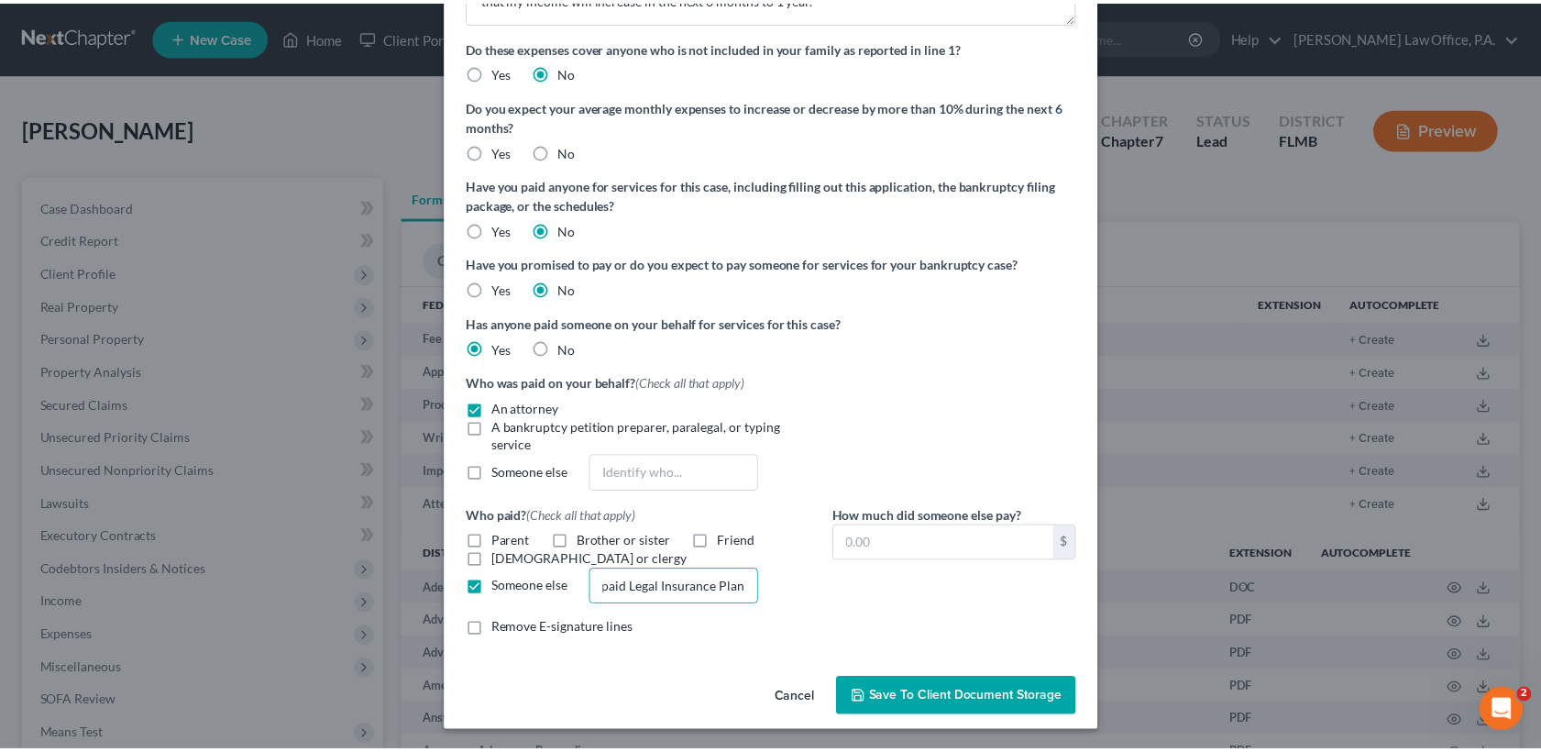
scroll to position [0, 0]
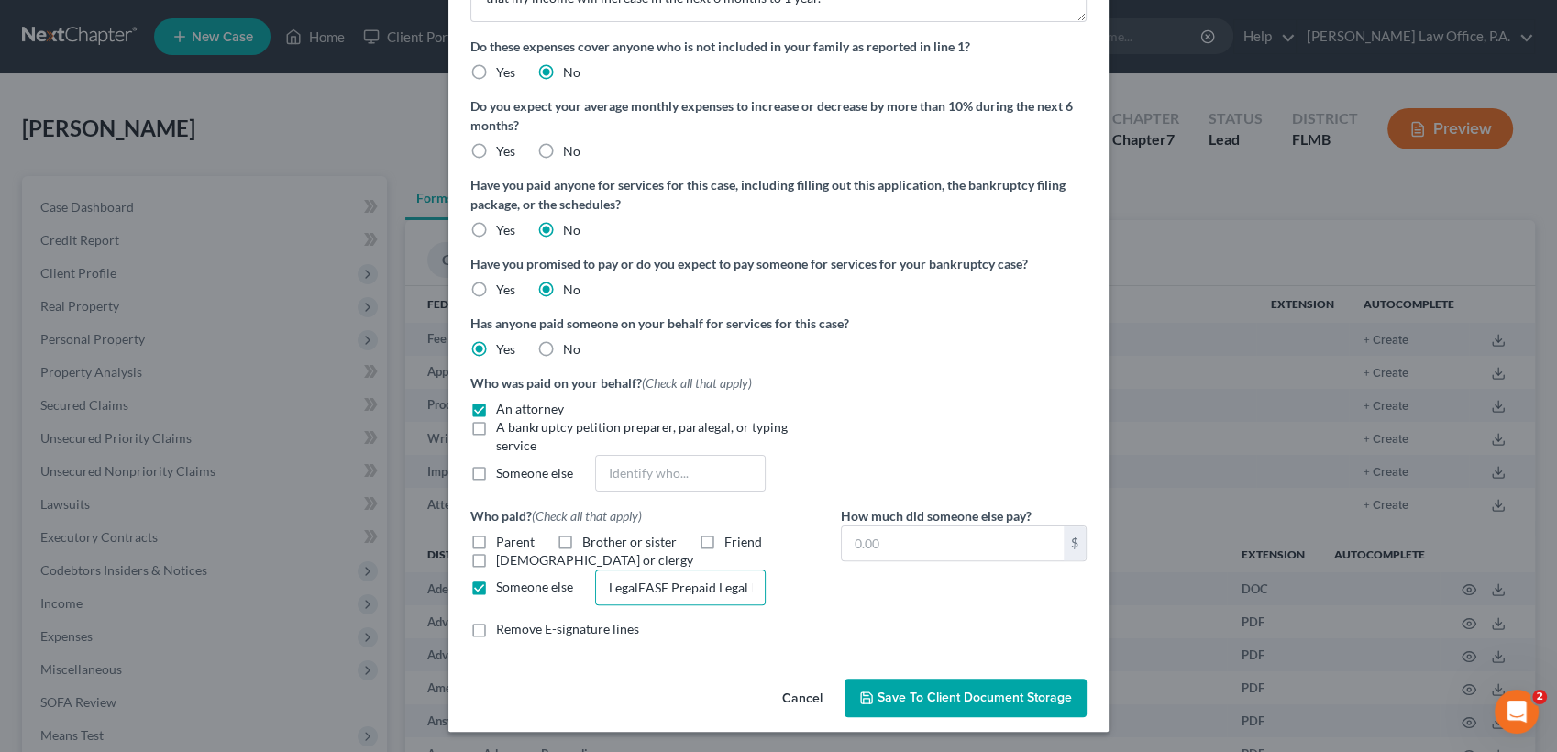
click at [496, 628] on label "Remove E-signature lines" at bounding box center [567, 629] width 143 height 18
click at [503, 628] on input "Remove E-signature lines" at bounding box center [509, 626] width 12 height 12
checkbox input "true"
click at [899, 526] on input "text" at bounding box center [953, 543] width 222 height 35
type input "1,100"
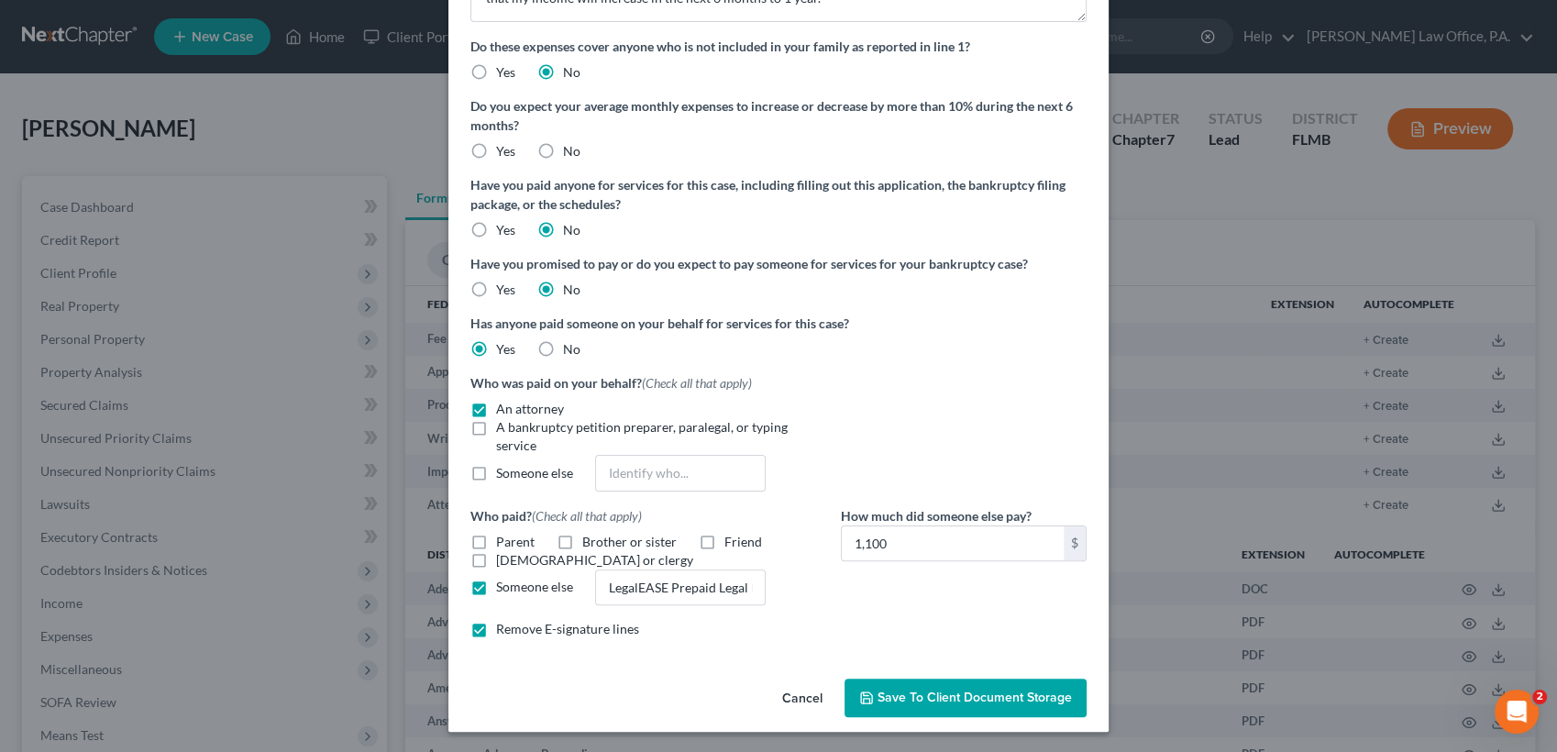
click at [911, 692] on span "Save to Client Document Storage" at bounding box center [975, 698] width 194 height 16
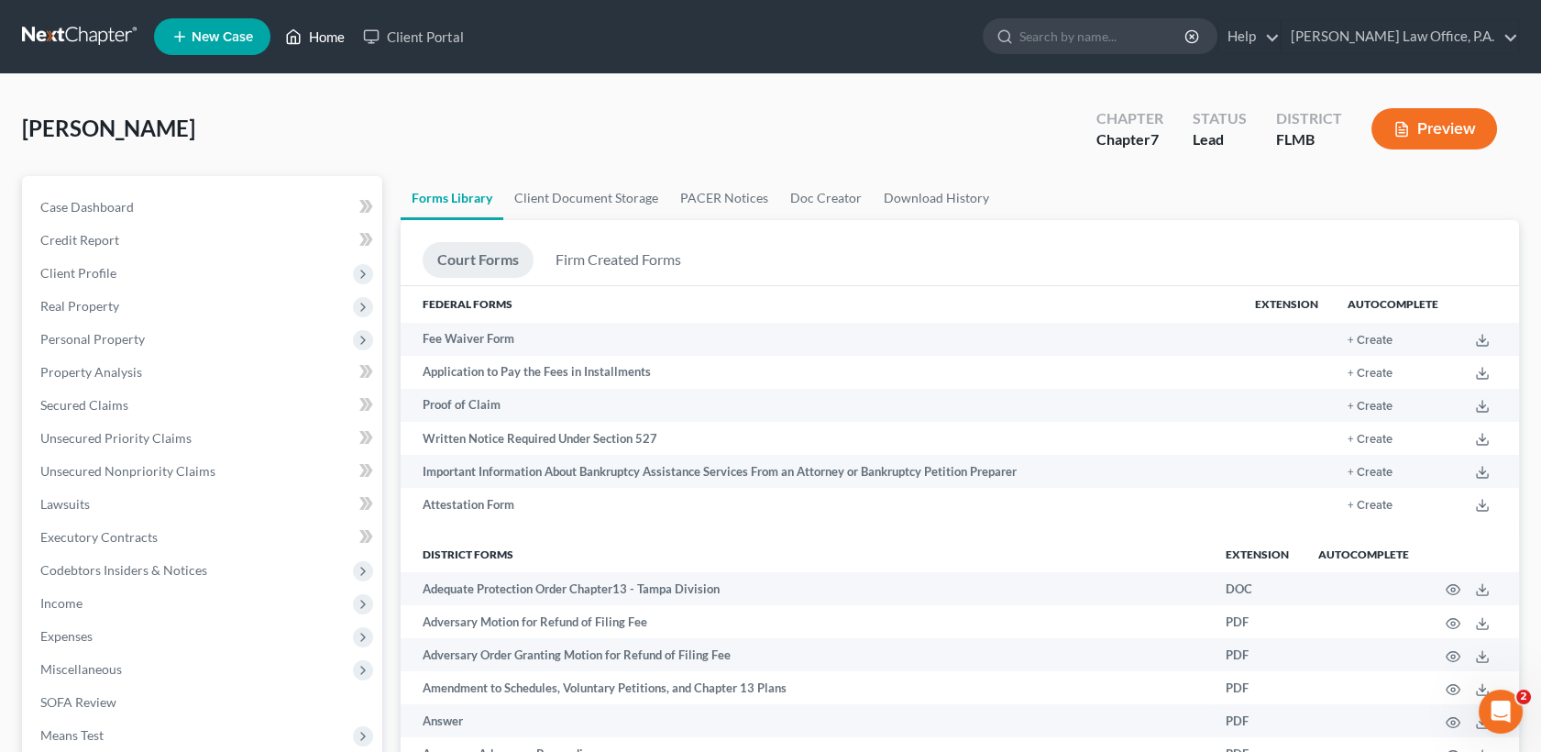
click at [320, 29] on link "Home" at bounding box center [315, 36] width 78 height 33
click at [324, 33] on link "Home" at bounding box center [315, 36] width 78 height 33
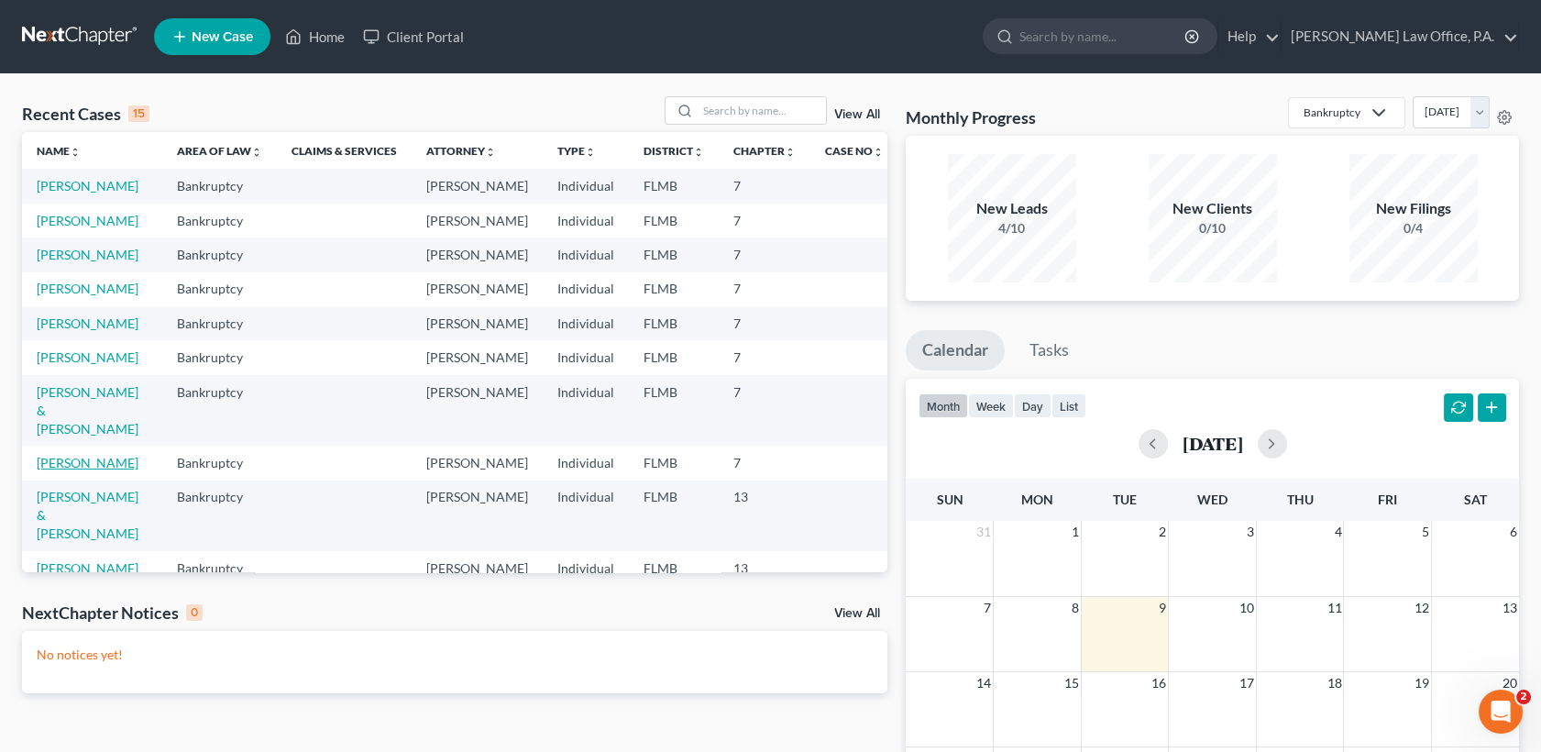
click at [85, 470] on link "[PERSON_NAME]" at bounding box center [88, 463] width 102 height 16
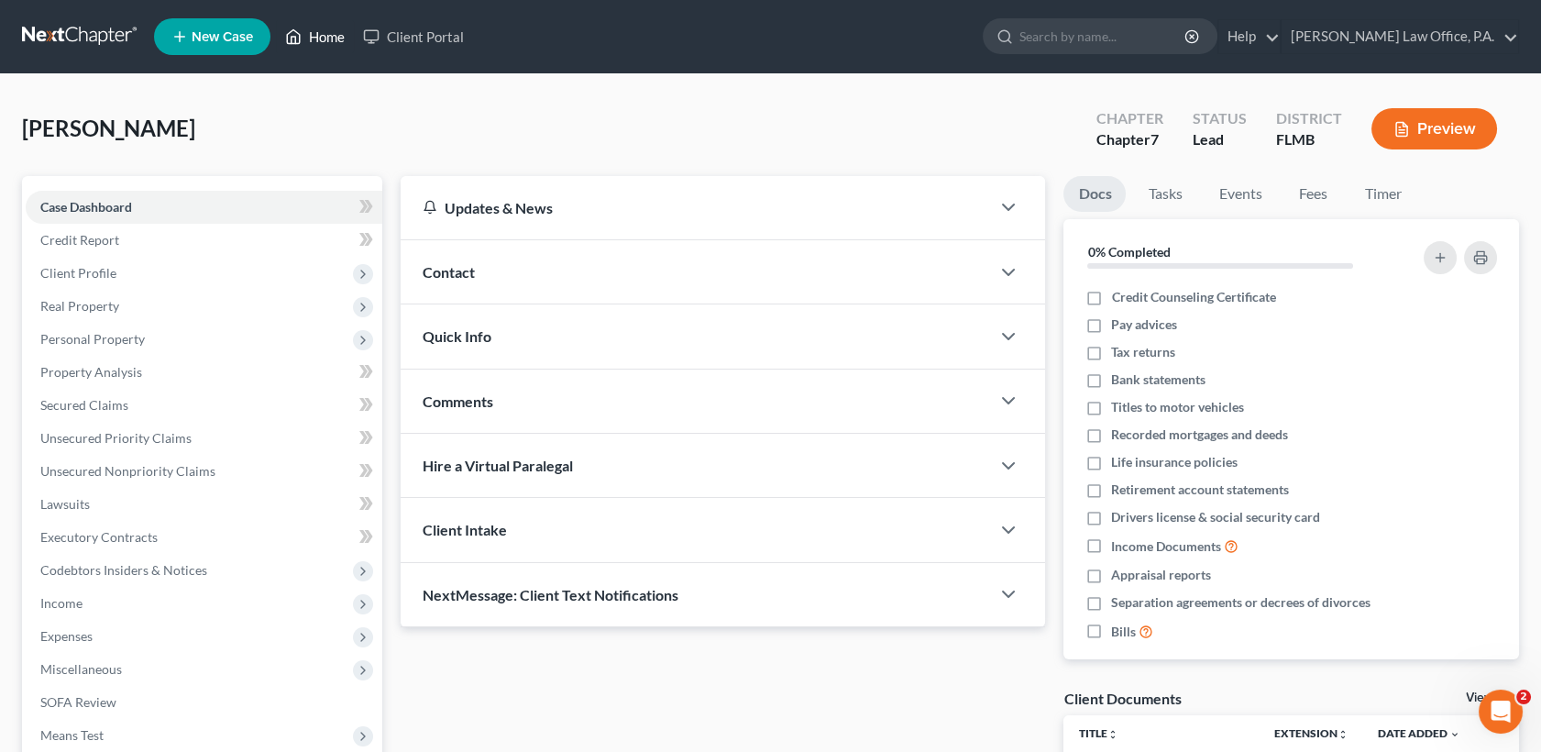
click at [337, 29] on link "Home" at bounding box center [315, 36] width 78 height 33
